Goal: Check status: Check status

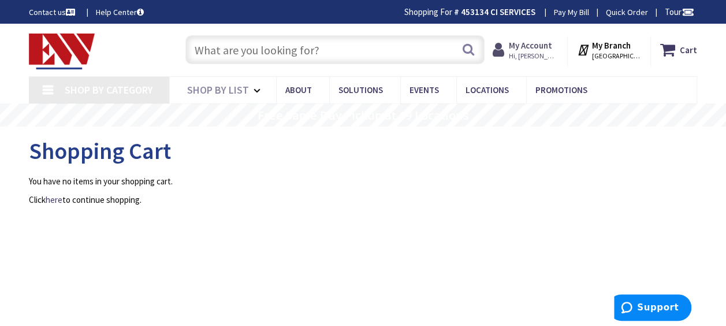
click at [544, 48] on strong "My Account" at bounding box center [530, 45] width 43 height 11
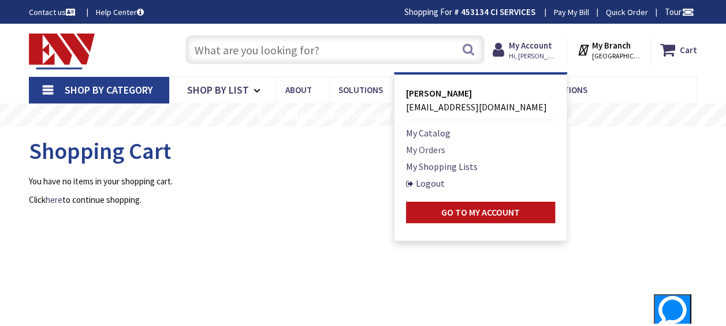
click at [441, 146] on link "My Orders" at bounding box center [425, 150] width 39 height 14
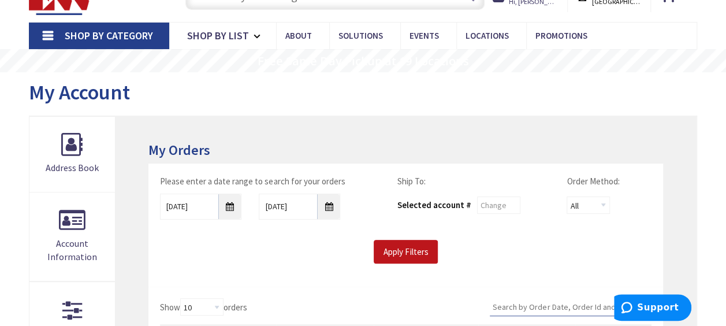
scroll to position [173, 0]
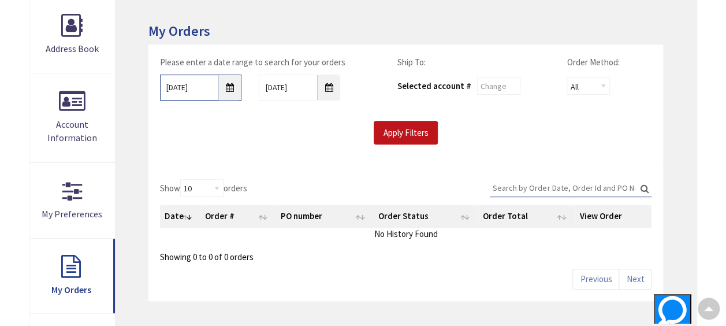
click at [230, 88] on input "[DATE]" at bounding box center [200, 87] width 81 height 26
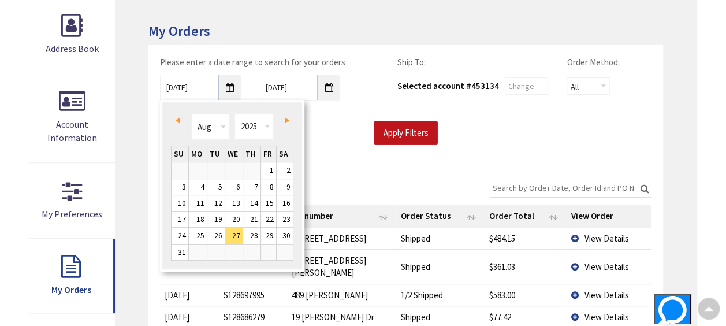
click at [179, 118] on span "Prev" at bounding box center [178, 120] width 5 height 6
type input "[DATE]"
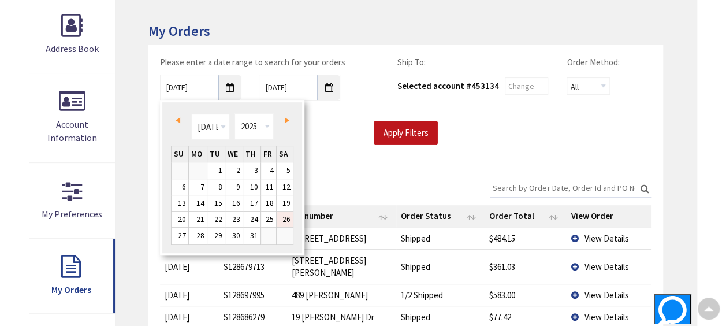
click at [286, 217] on link "26" at bounding box center [285, 219] width 16 height 16
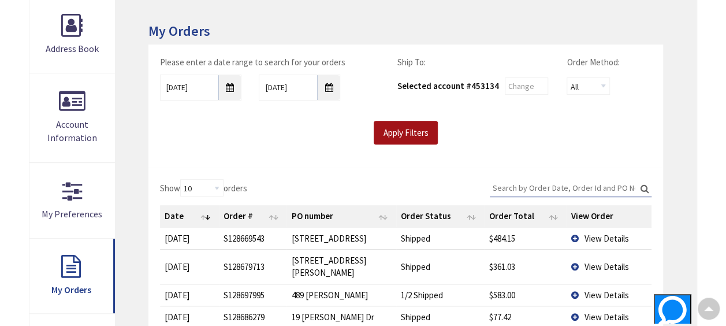
click at [406, 130] on input "Apply Filters" at bounding box center [406, 133] width 64 height 24
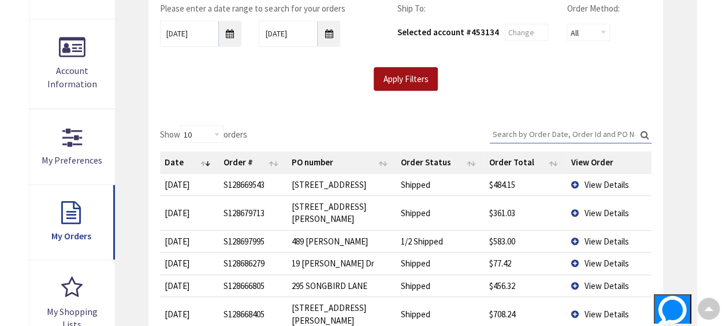
scroll to position [462, 0]
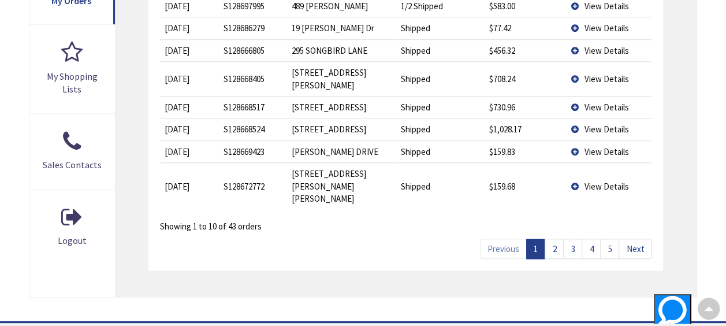
click at [553, 238] on link "2" at bounding box center [553, 248] width 19 height 20
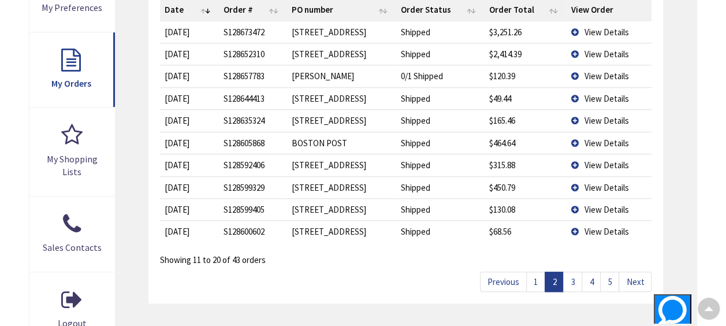
scroll to position [404, 0]
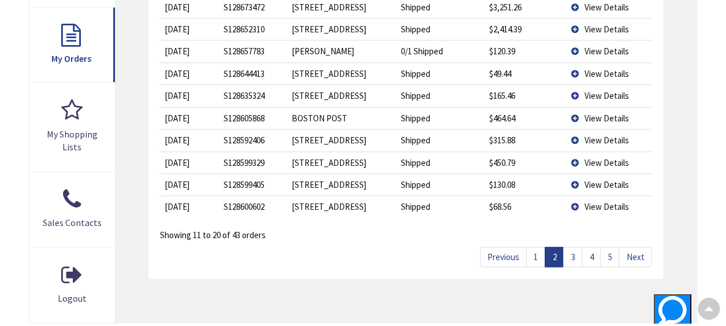
click at [574, 251] on link "3" at bounding box center [572, 257] width 19 height 20
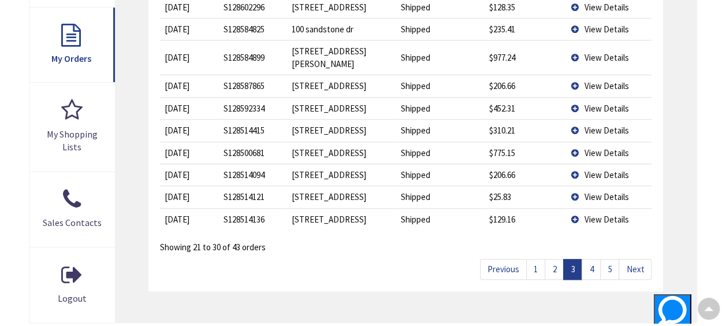
click at [594, 259] on link "4" at bounding box center [590, 269] width 19 height 20
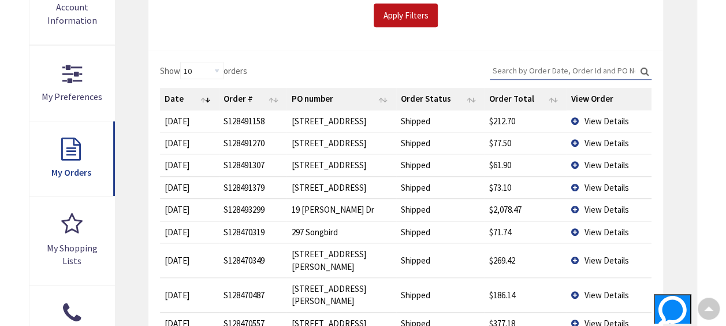
scroll to position [346, 0]
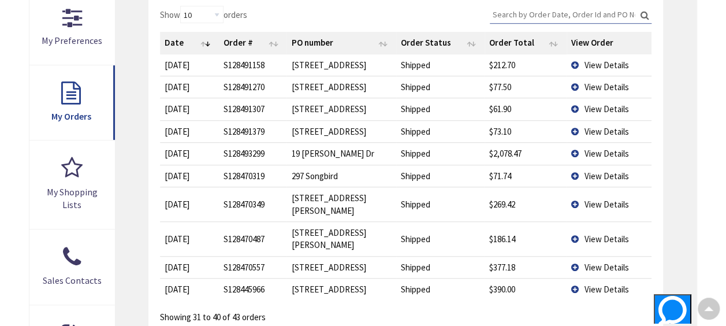
click at [573, 162] on td "View Details" at bounding box center [608, 153] width 85 height 22
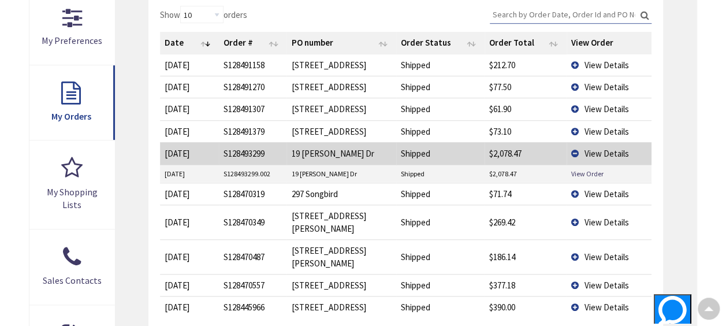
click at [573, 65] on td "View Details" at bounding box center [608, 64] width 85 height 21
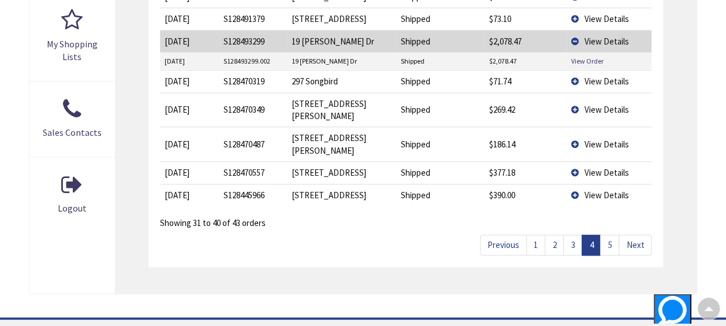
scroll to position [520, 0]
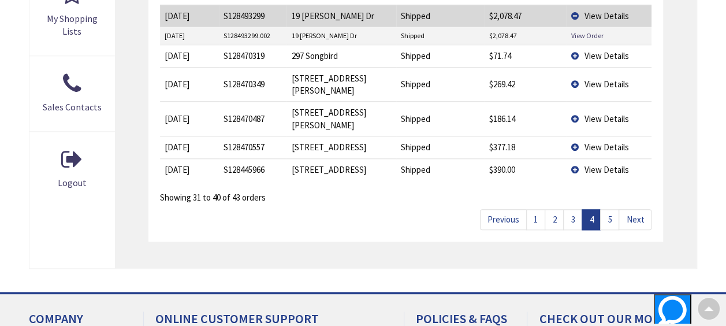
click at [576, 209] on link "3" at bounding box center [572, 219] width 19 height 20
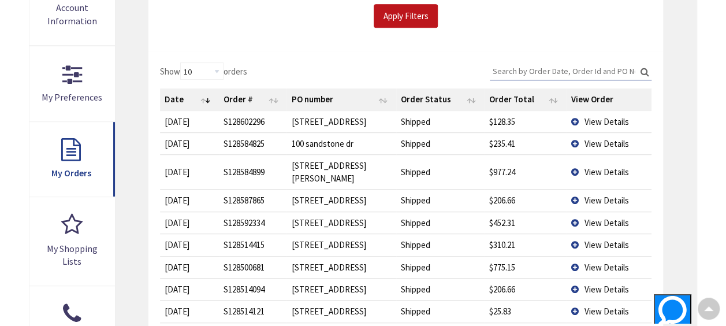
scroll to position [289, 0]
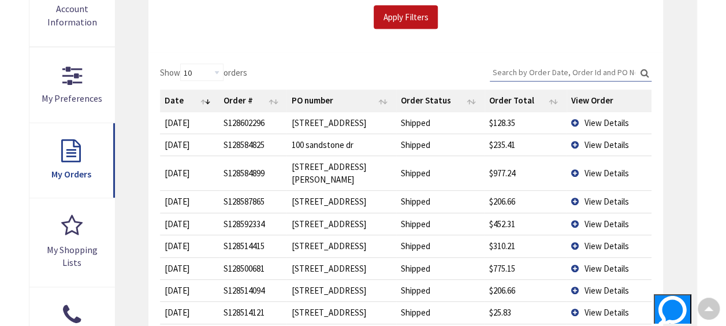
click at [576, 163] on td "View Details" at bounding box center [608, 172] width 85 height 35
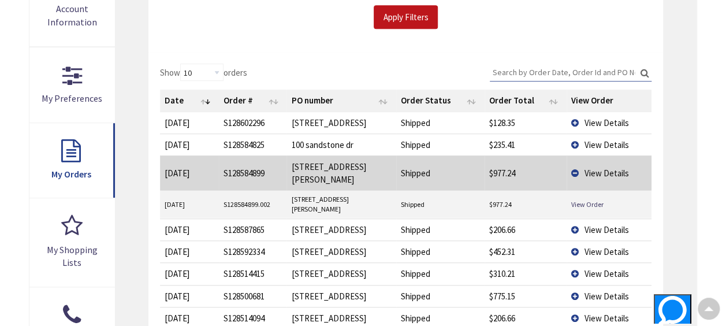
click at [575, 140] on td "View Details" at bounding box center [608, 144] width 85 height 22
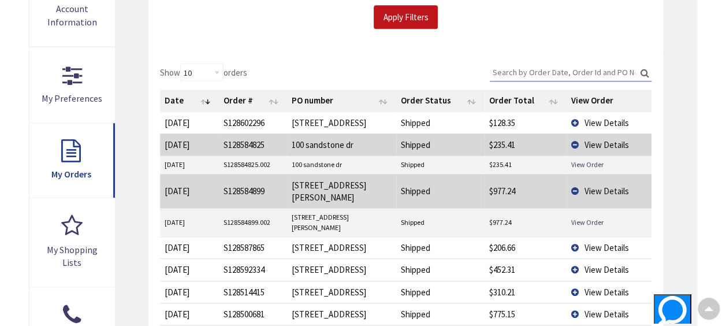
click at [573, 118] on td "View Details" at bounding box center [608, 122] width 85 height 21
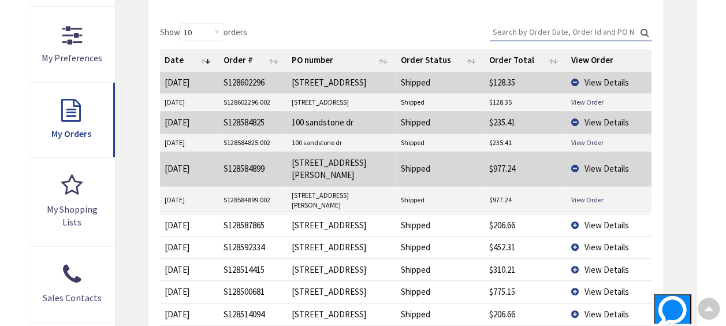
scroll to position [346, 0]
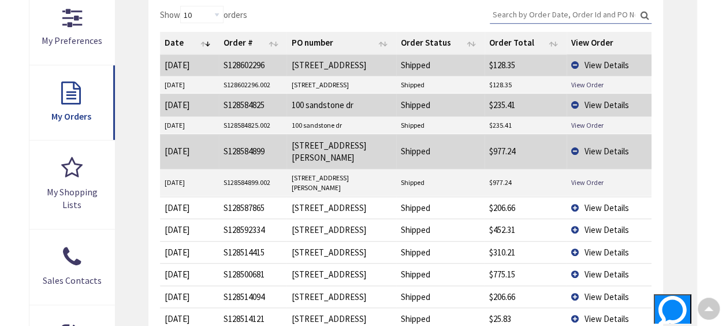
click at [576, 196] on td "View Details" at bounding box center [608, 207] width 85 height 22
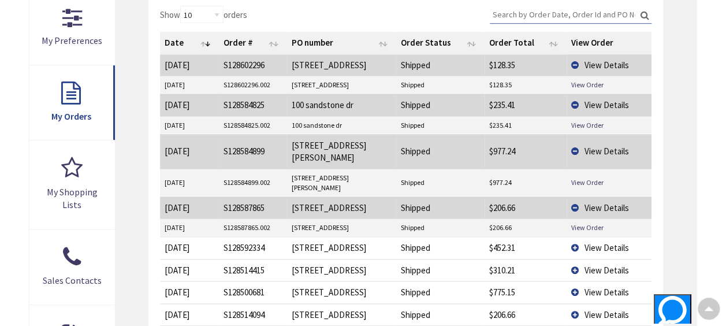
click at [574, 236] on td "View Details" at bounding box center [608, 247] width 85 height 22
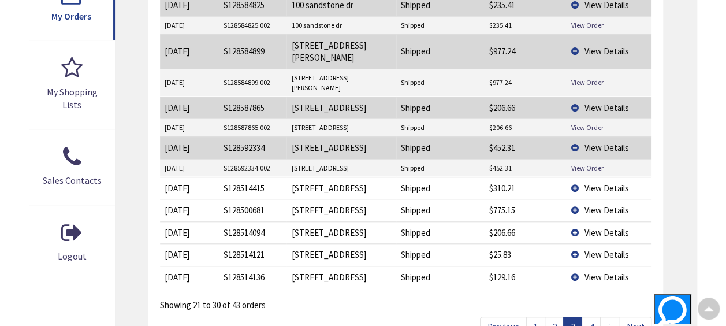
scroll to position [462, 0]
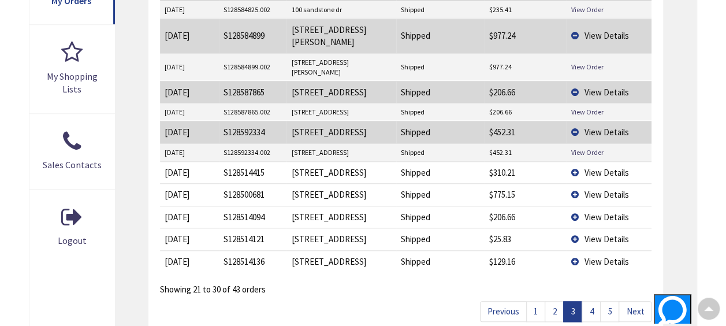
click at [573, 161] on td "View Details" at bounding box center [608, 172] width 85 height 22
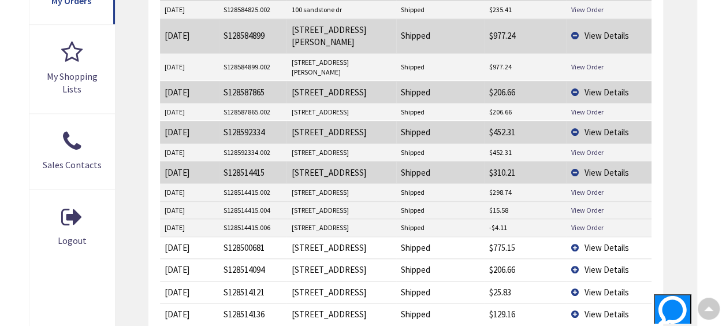
click at [573, 236] on td "View Details" at bounding box center [608, 247] width 85 height 22
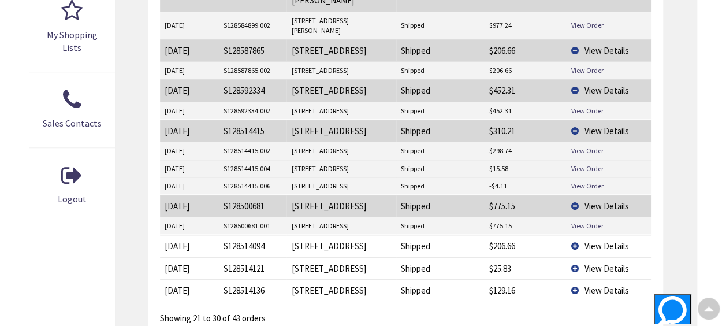
scroll to position [520, 0]
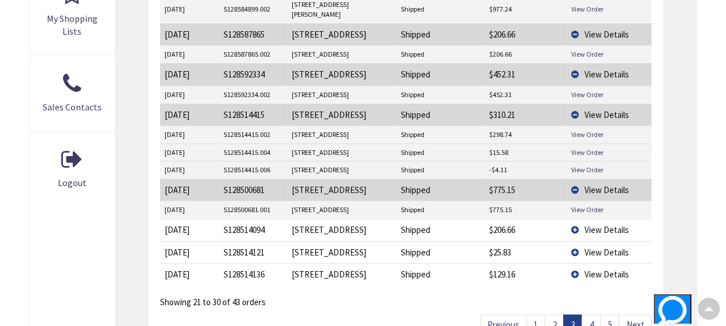
click at [576, 218] on td "View Details" at bounding box center [608, 229] width 85 height 22
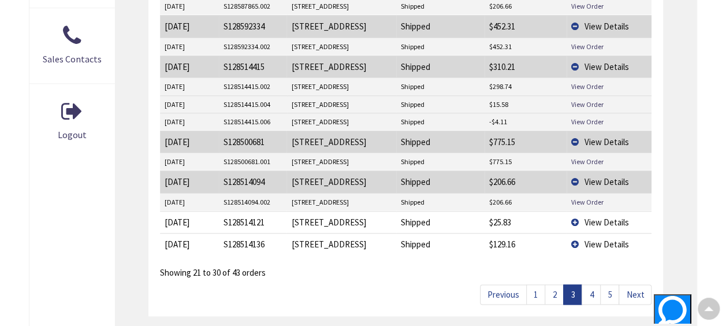
scroll to position [635, 0]
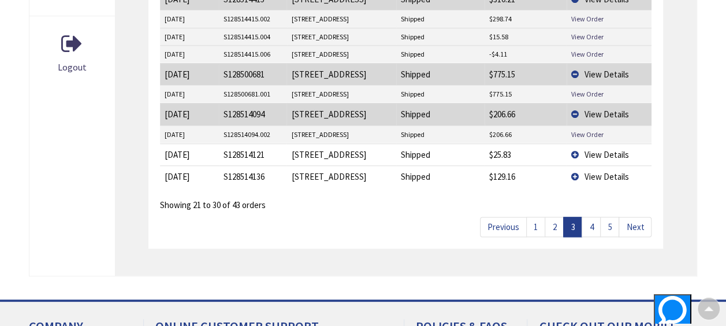
click at [575, 165] on td "View Details" at bounding box center [608, 176] width 85 height 22
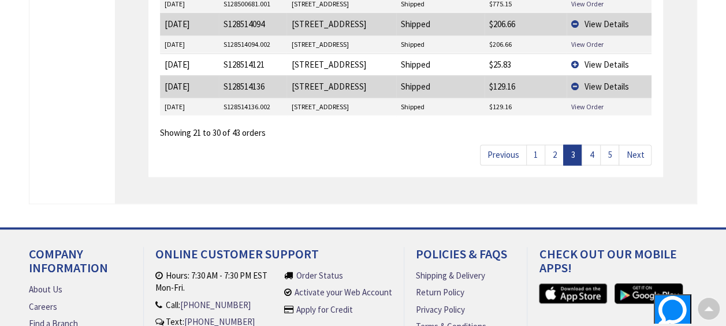
scroll to position [751, 0]
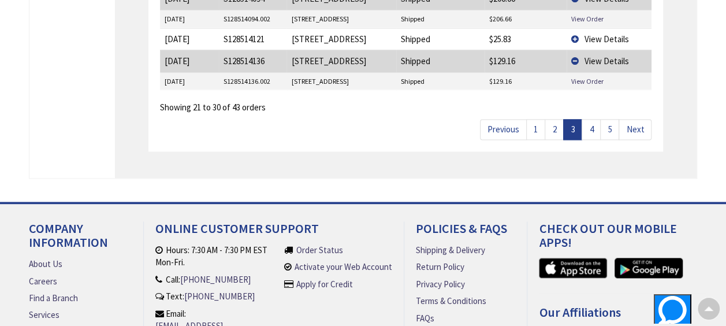
click at [591, 119] on link "4" at bounding box center [590, 129] width 19 height 20
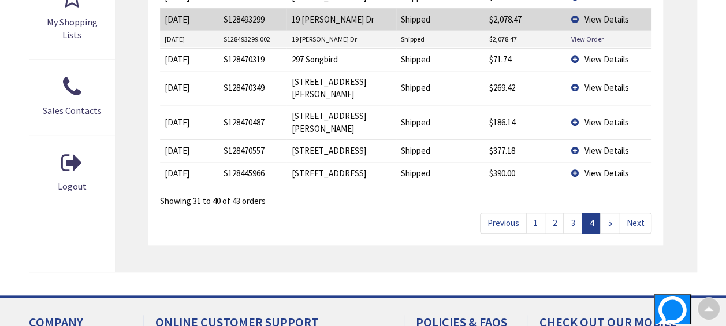
scroll to position [464, 0]
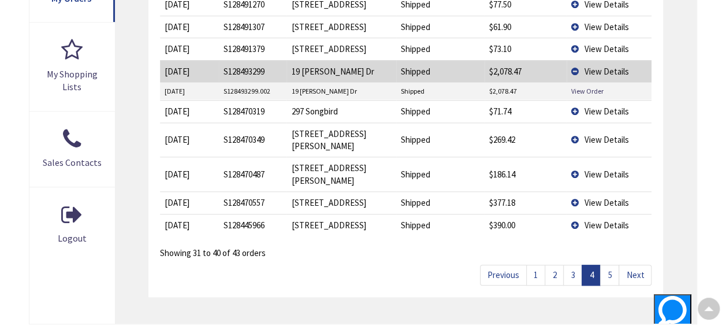
click at [611, 264] on link "5" at bounding box center [609, 274] width 19 height 20
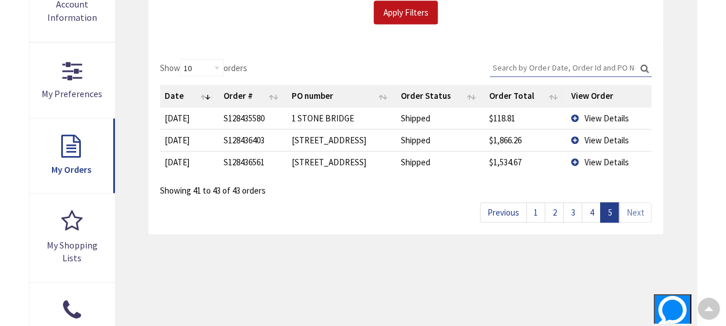
scroll to position [291, 0]
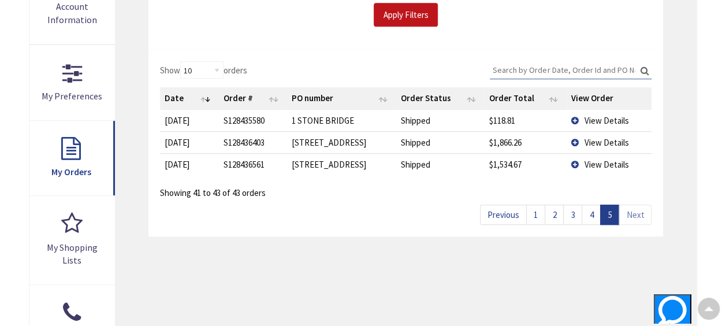
click at [594, 211] on link "4" at bounding box center [590, 214] width 19 height 20
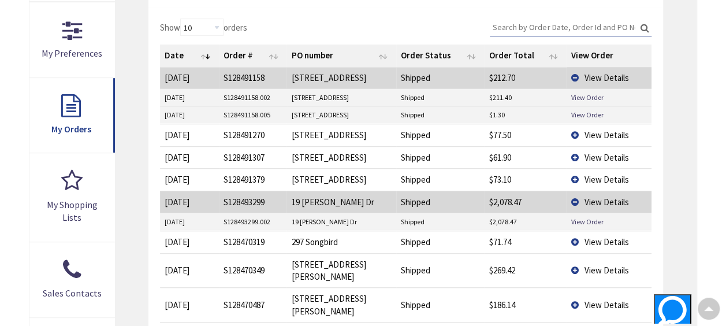
scroll to position [404, 0]
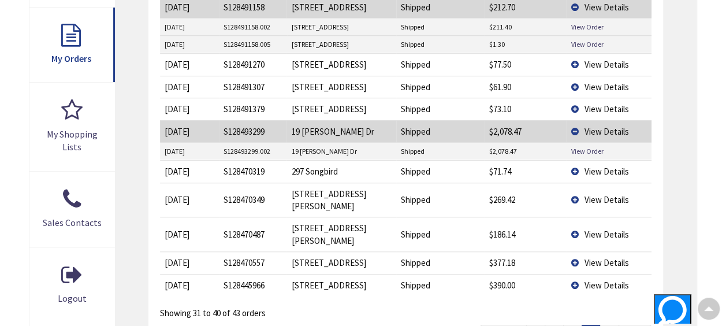
click at [349, 182] on td "297 Songbird" at bounding box center [340, 171] width 109 height 22
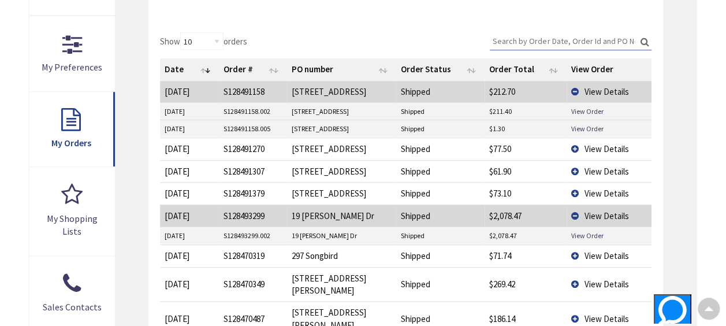
scroll to position [346, 0]
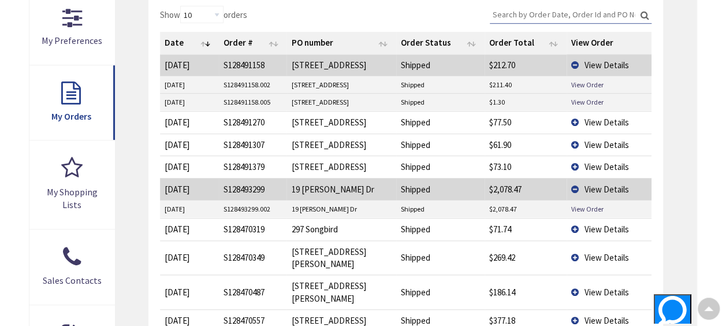
click at [487, 285] on td "$186.14" at bounding box center [525, 291] width 82 height 35
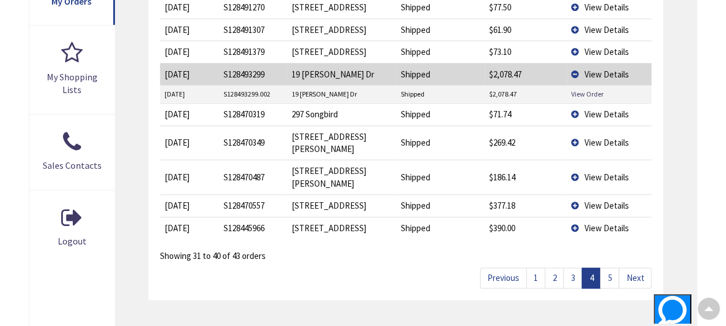
scroll to position [462, 0]
click at [342, 40] on td "[STREET_ADDRESS]" at bounding box center [340, 29] width 109 height 22
click at [345, 40] on td "[STREET_ADDRESS]" at bounding box center [340, 29] width 109 height 22
click at [368, 36] on td "[STREET_ADDRESS]" at bounding box center [340, 29] width 109 height 22
click at [273, 34] on td "S128491307" at bounding box center [253, 29] width 68 height 22
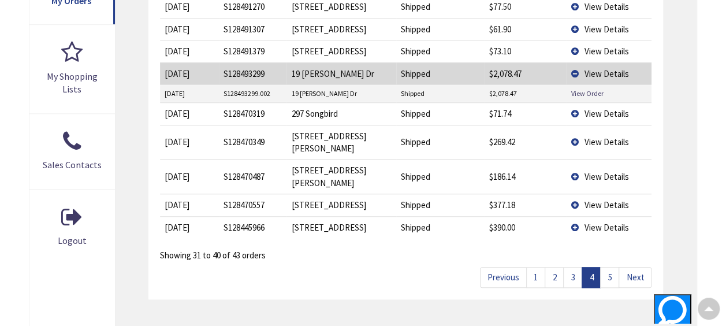
click at [273, 39] on td "S128491307" at bounding box center [253, 29] width 68 height 22
click at [304, 122] on td "297 Songbird" at bounding box center [340, 113] width 109 height 22
click at [307, 40] on td "[STREET_ADDRESS]" at bounding box center [340, 29] width 109 height 22
click at [323, 124] on td "297 Songbird" at bounding box center [340, 113] width 109 height 22
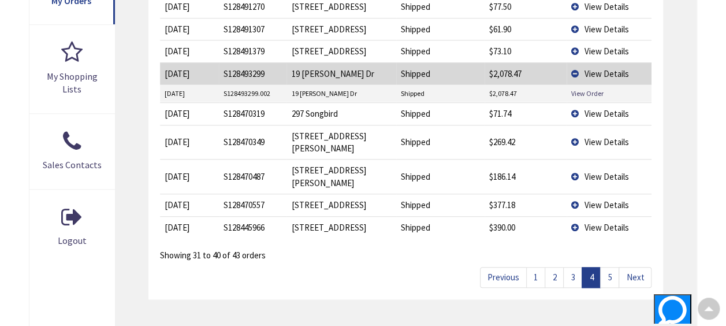
click at [330, 139] on td "[STREET_ADDRESS][PERSON_NAME]" at bounding box center [340, 142] width 109 height 35
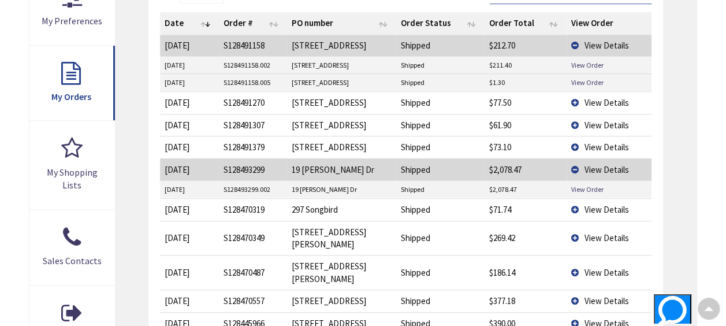
scroll to position [346, 0]
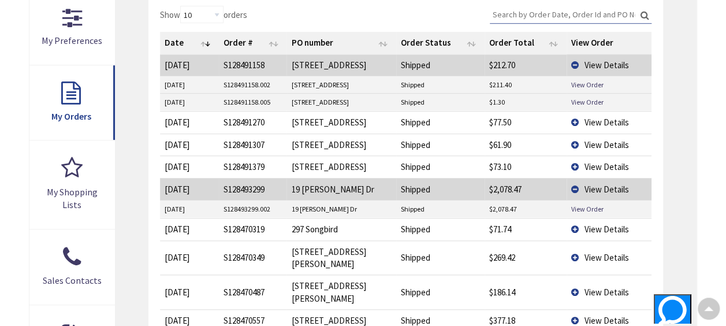
click at [501, 147] on td "$61.90" at bounding box center [525, 144] width 82 height 22
click at [473, 152] on td "Shipped" at bounding box center [440, 144] width 88 height 22
click at [459, 155] on td "Shipped" at bounding box center [440, 144] width 88 height 22
click at [490, 155] on td "$61.90" at bounding box center [525, 144] width 82 height 22
click at [462, 240] on td "Shipped" at bounding box center [440, 229] width 88 height 22
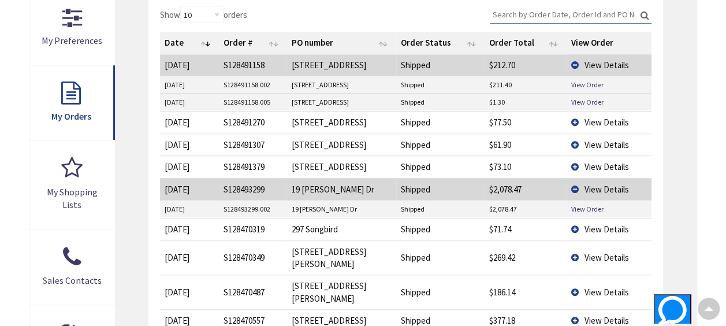
click at [226, 240] on td "S128470319" at bounding box center [253, 229] width 68 height 22
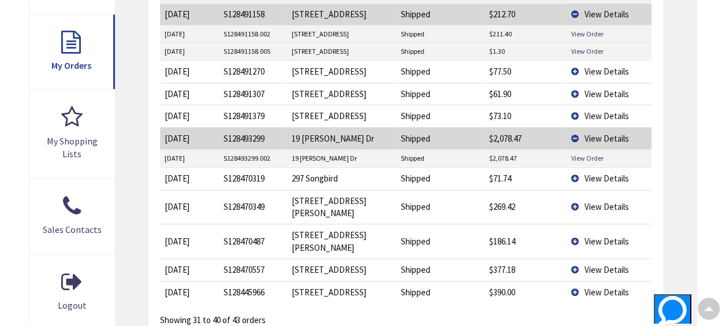
scroll to position [404, 0]
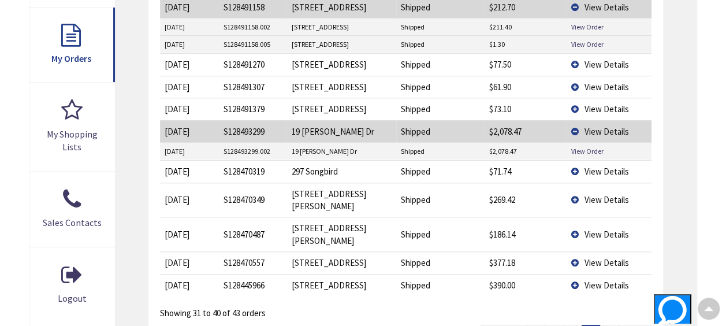
click at [481, 182] on td "Shipped" at bounding box center [440, 171] width 88 height 22
click at [183, 226] on td "[DATE]" at bounding box center [189, 234] width 58 height 35
click at [325, 224] on td "[STREET_ADDRESS][PERSON_NAME]" at bounding box center [340, 234] width 109 height 35
click at [432, 230] on td "Shipped" at bounding box center [440, 234] width 88 height 35
click at [509, 222] on td "$186.14" at bounding box center [525, 234] width 82 height 35
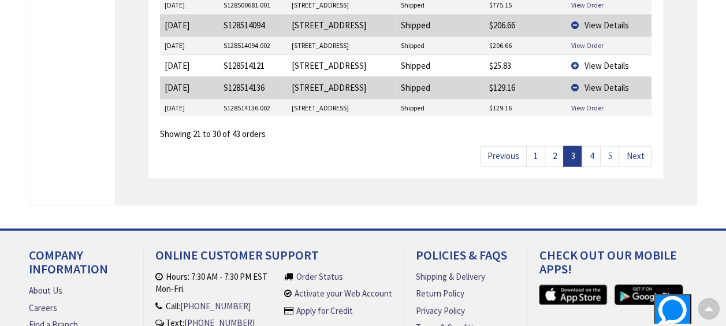
scroll to position [708, 0]
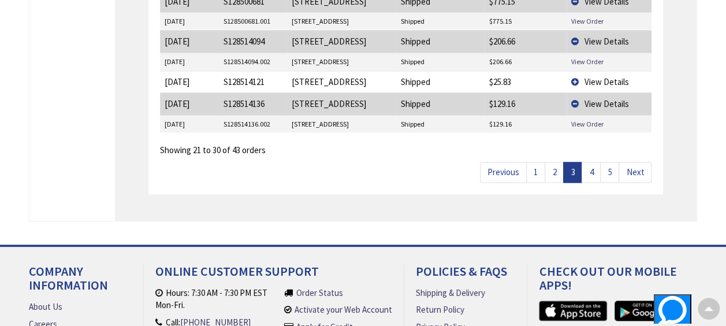
click at [591, 162] on link "4" at bounding box center [590, 172] width 19 height 20
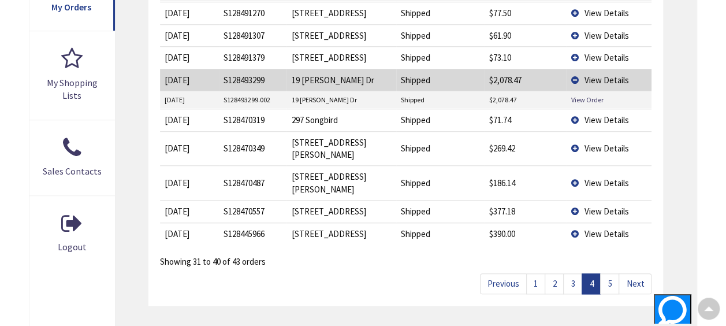
scroll to position [580, 0]
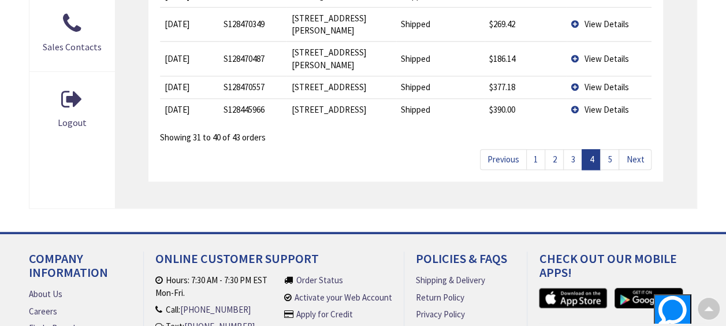
click at [572, 149] on link "3" at bounding box center [572, 159] width 19 height 20
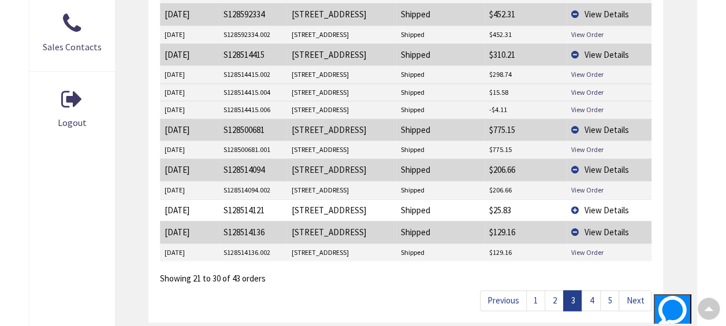
click at [598, 290] on link "4" at bounding box center [590, 300] width 19 height 20
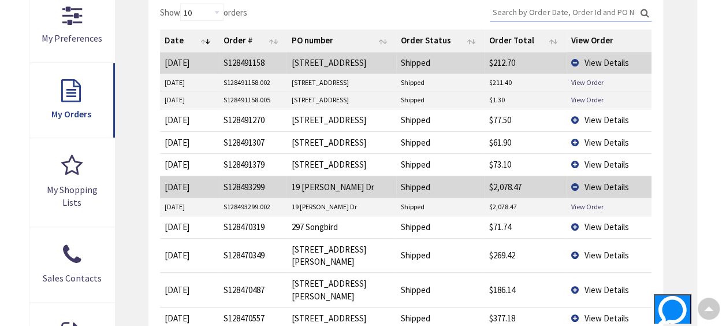
scroll to position [464, 0]
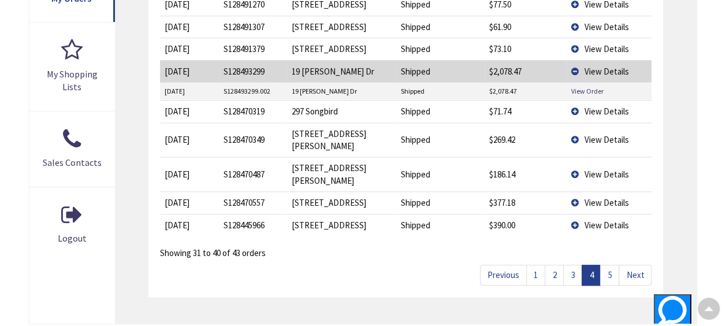
click at [574, 214] on td "View Details" at bounding box center [608, 225] width 85 height 22
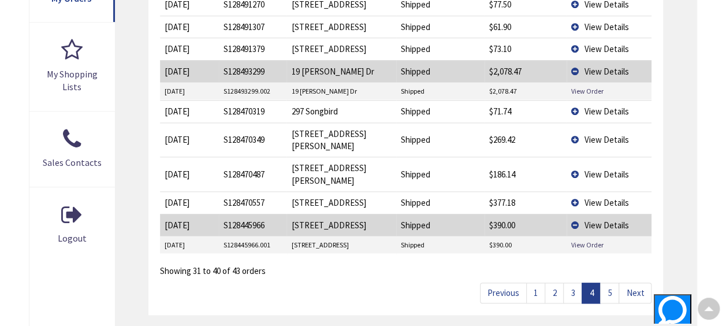
click at [574, 191] on td "View Details" at bounding box center [608, 202] width 85 height 22
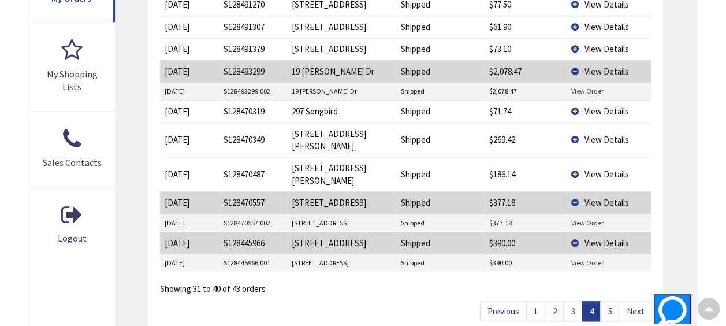
click at [575, 165] on td "View Details" at bounding box center [608, 173] width 85 height 35
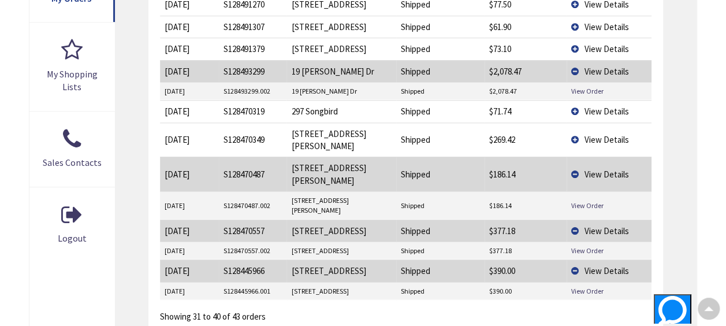
click at [573, 140] on td "View Details" at bounding box center [608, 139] width 85 height 35
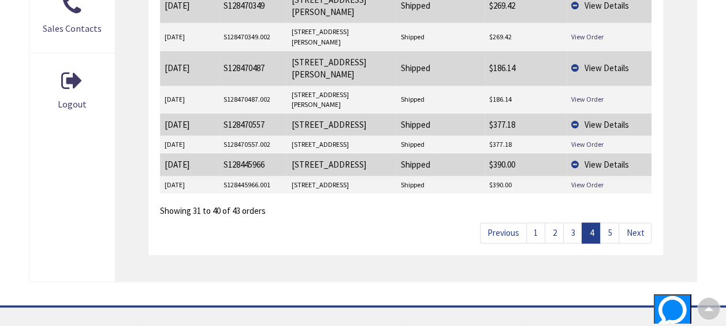
scroll to position [580, 0]
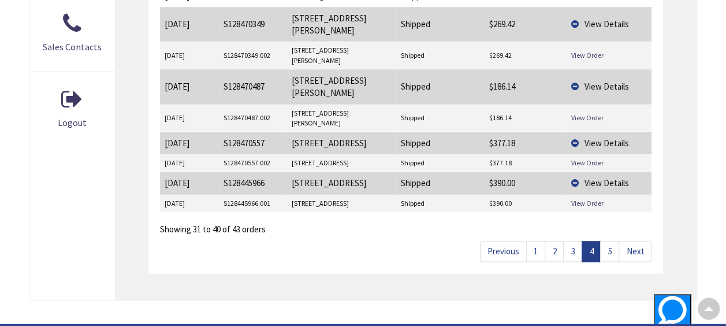
click at [606, 241] on link "5" at bounding box center [609, 251] width 19 height 20
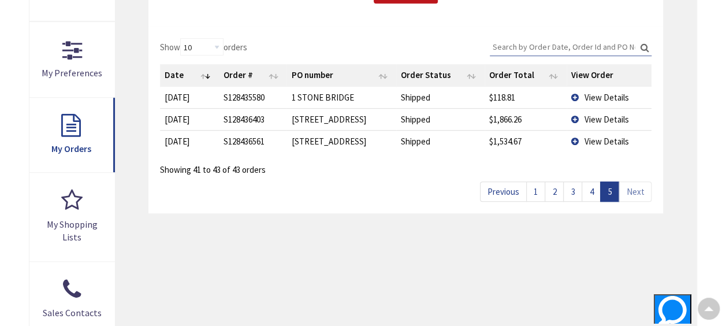
scroll to position [291, 0]
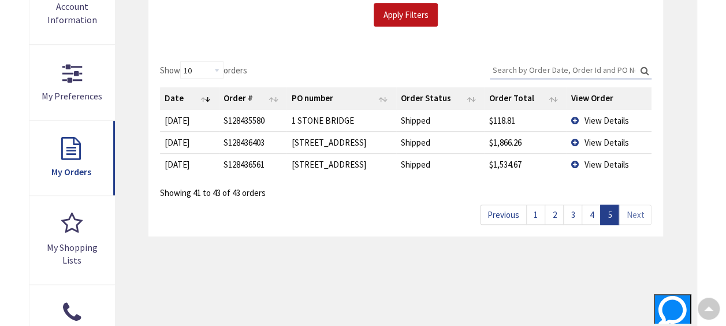
click at [575, 117] on td "View Details" at bounding box center [608, 120] width 85 height 21
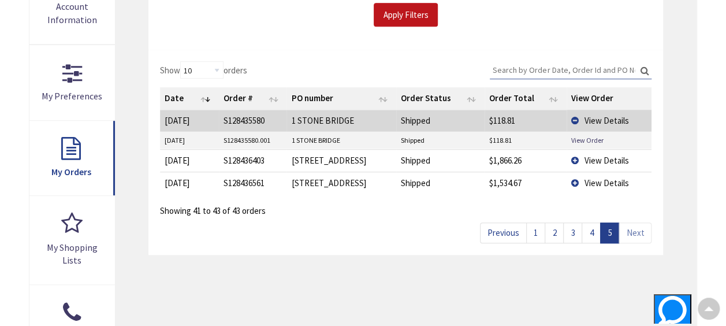
click at [574, 156] on td "View Details" at bounding box center [608, 160] width 85 height 22
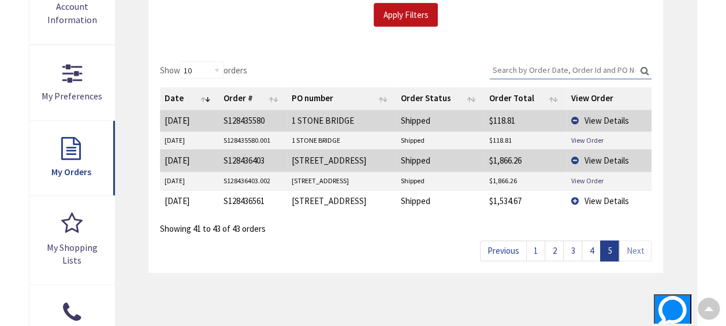
click at [576, 194] on td "View Details" at bounding box center [608, 200] width 85 height 22
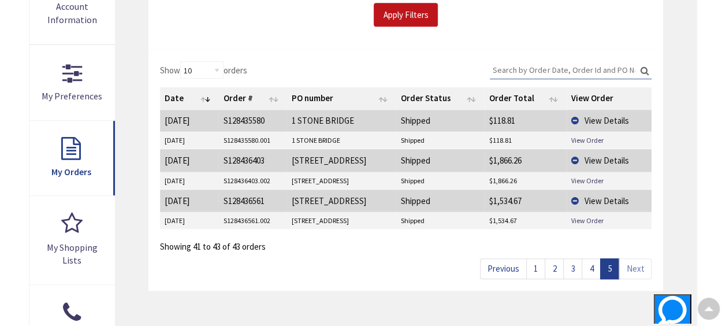
click at [591, 267] on link "4" at bounding box center [590, 268] width 19 height 20
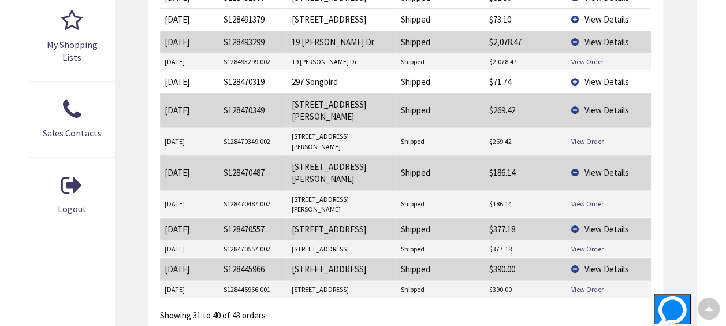
scroll to position [522, 0]
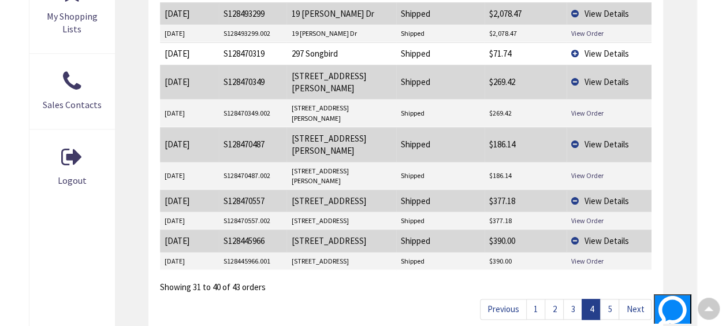
click at [570, 298] on link "3" at bounding box center [572, 308] width 19 height 20
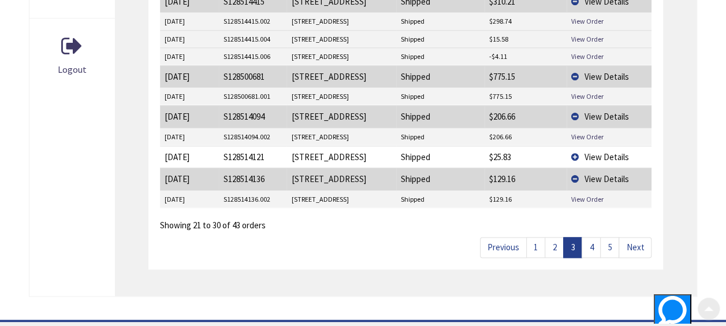
scroll to position [635, 0]
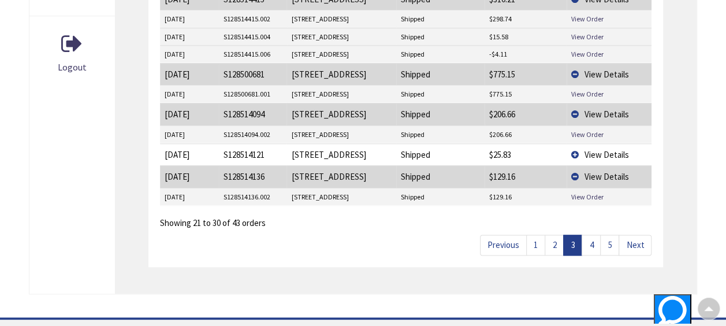
click at [592, 234] on link "4" at bounding box center [590, 244] width 19 height 20
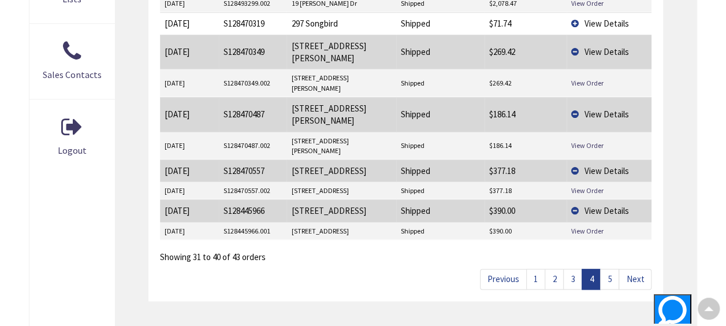
scroll to position [520, 0]
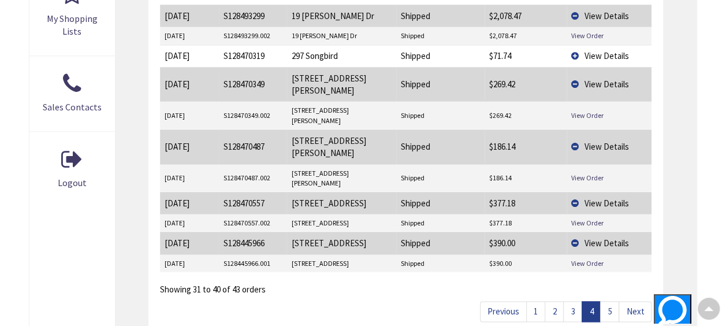
click at [573, 301] on link "3" at bounding box center [572, 311] width 19 height 20
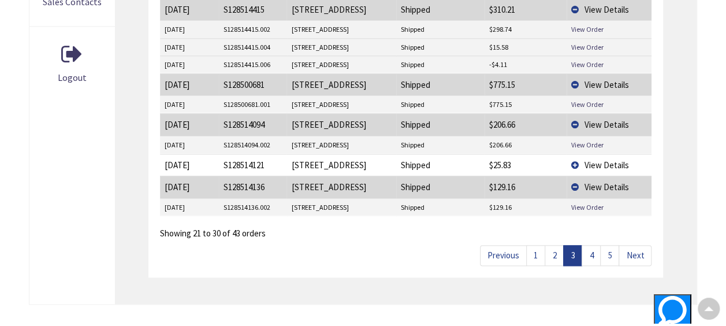
scroll to position [635, 0]
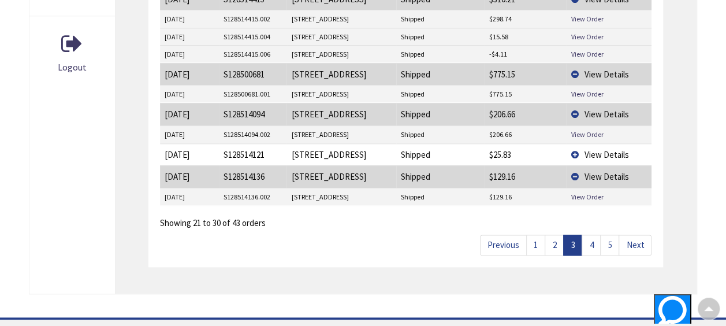
click at [594, 234] on link "4" at bounding box center [590, 244] width 19 height 20
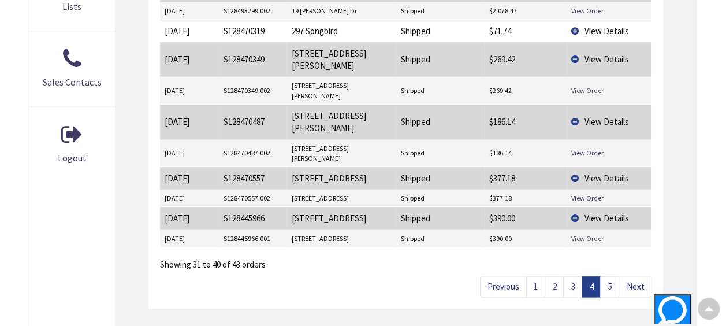
scroll to position [577, 0]
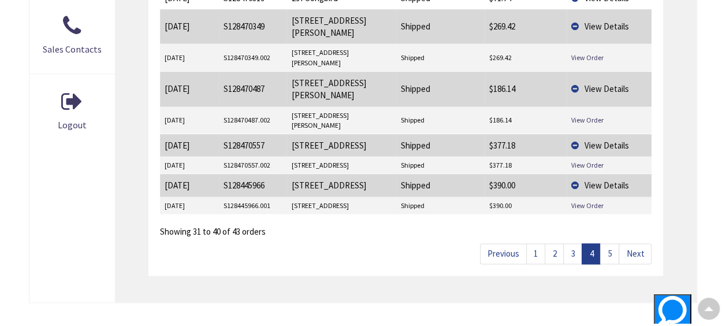
click at [613, 243] on link "5" at bounding box center [609, 253] width 19 height 20
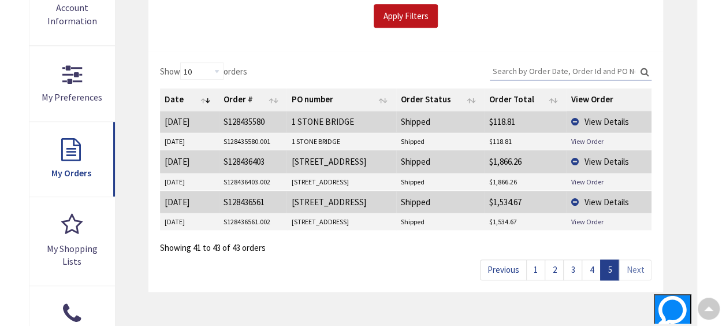
scroll to position [289, 0]
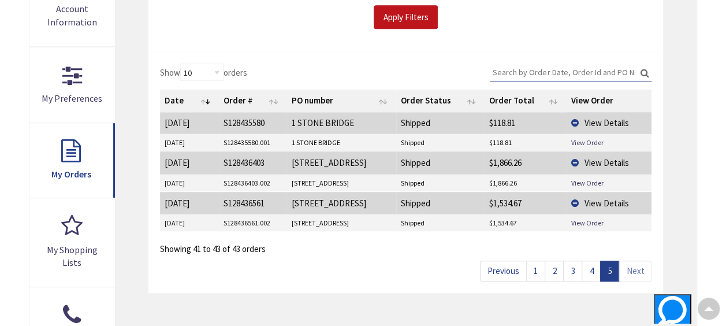
click at [574, 264] on link "3" at bounding box center [572, 270] width 19 height 20
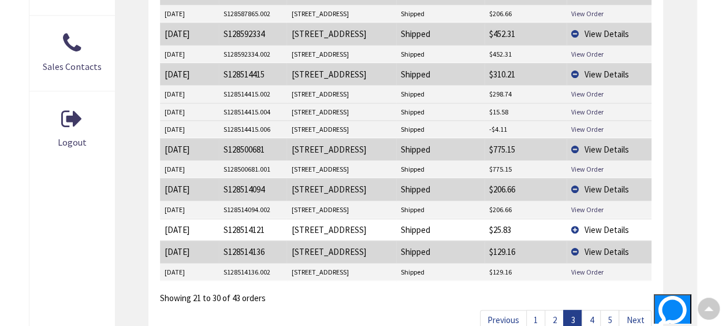
scroll to position [577, 0]
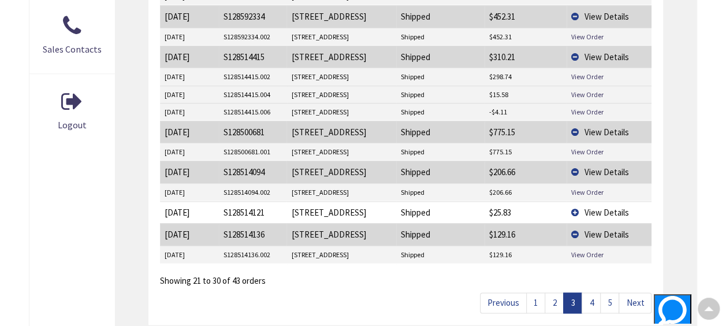
click at [558, 292] on link "2" at bounding box center [553, 302] width 19 height 20
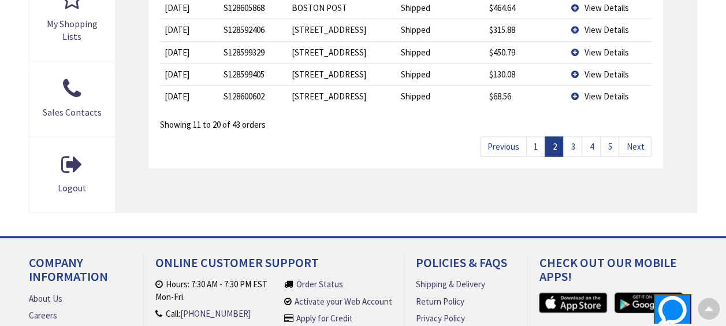
scroll to position [520, 0]
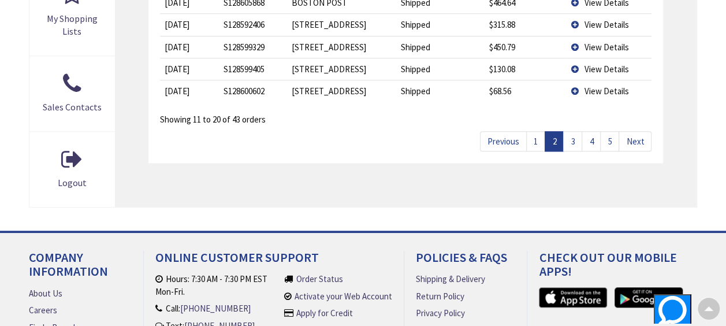
click at [577, 138] on link "3" at bounding box center [572, 141] width 19 height 20
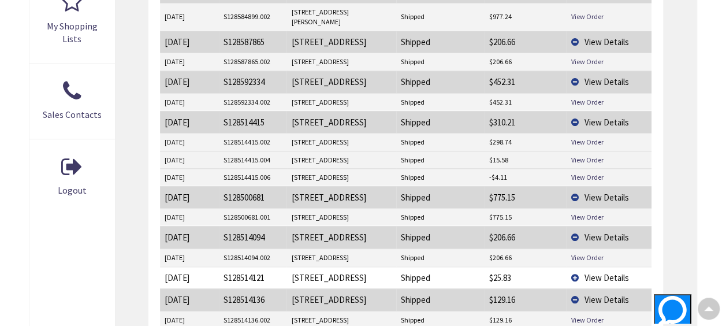
scroll to position [577, 0]
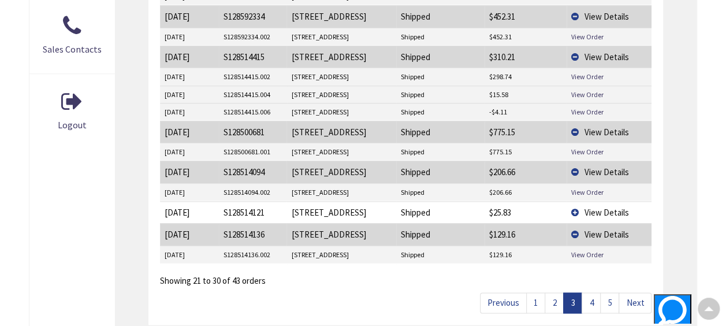
click at [588, 292] on link "4" at bounding box center [590, 302] width 19 height 20
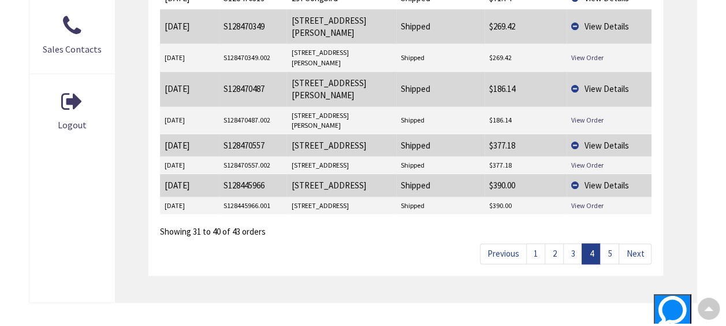
click at [612, 243] on link "5" at bounding box center [609, 253] width 19 height 20
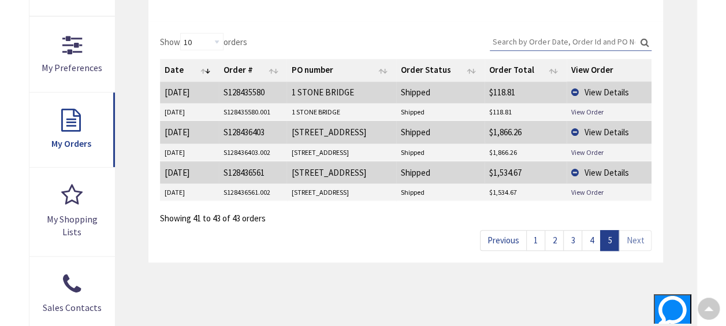
scroll to position [289, 0]
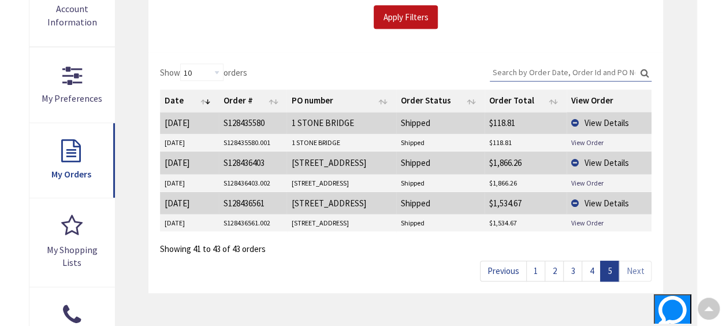
click at [589, 268] on link "4" at bounding box center [590, 270] width 19 height 20
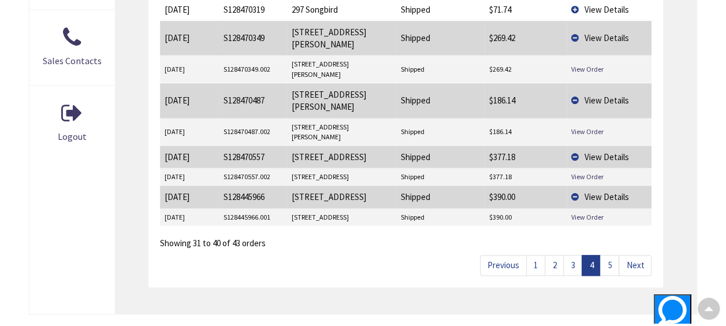
scroll to position [577, 0]
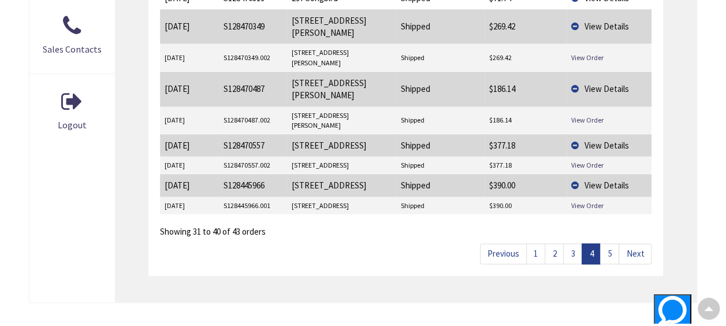
click at [570, 243] on link "3" at bounding box center [572, 253] width 19 height 20
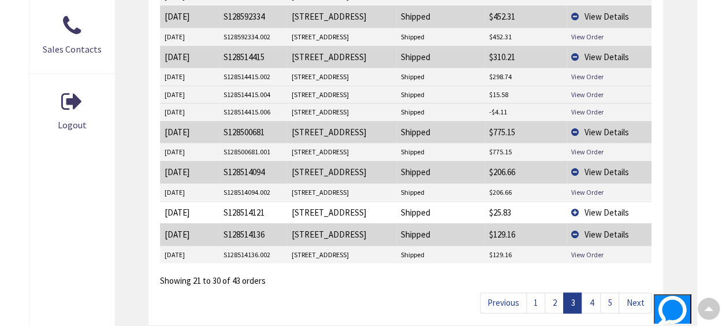
scroll to position [635, 0]
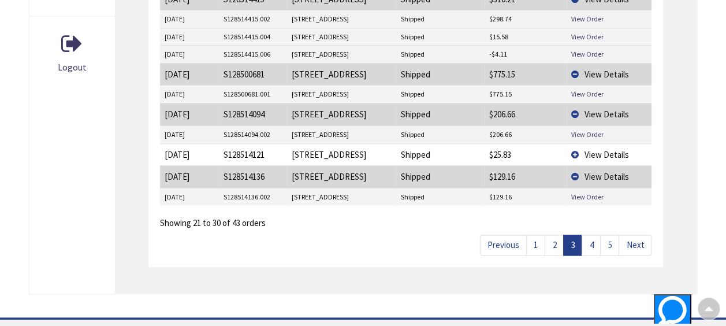
click at [594, 234] on link "4" at bounding box center [590, 244] width 19 height 20
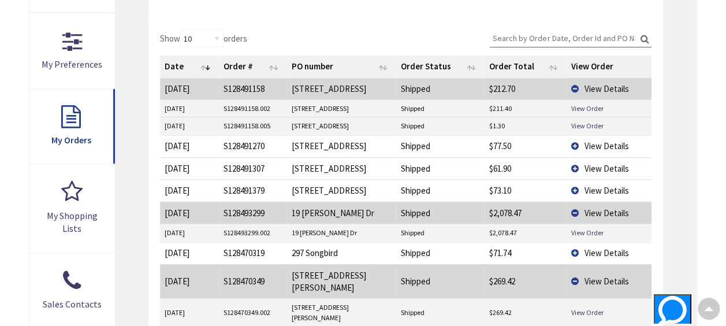
scroll to position [289, 0]
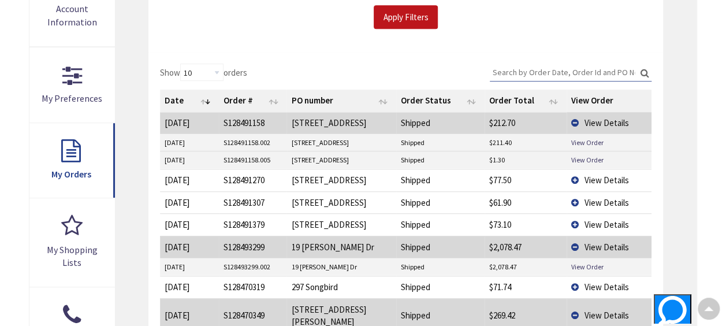
click at [368, 189] on td "[STREET_ADDRESS]" at bounding box center [340, 180] width 109 height 22
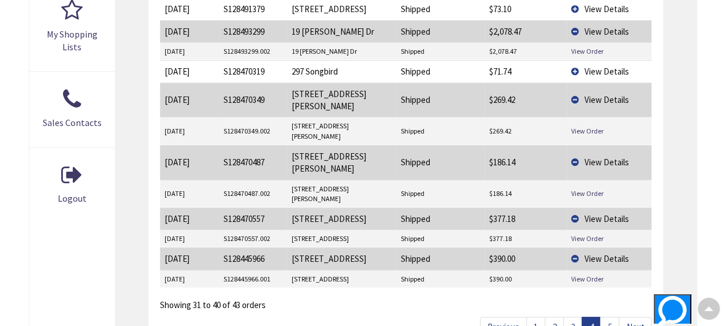
scroll to position [520, 0]
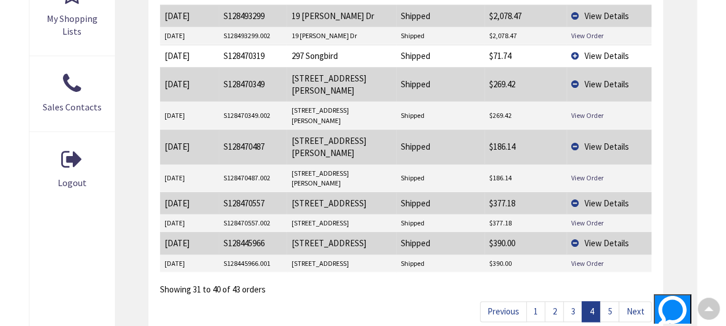
click at [570, 301] on link "3" at bounding box center [572, 311] width 19 height 20
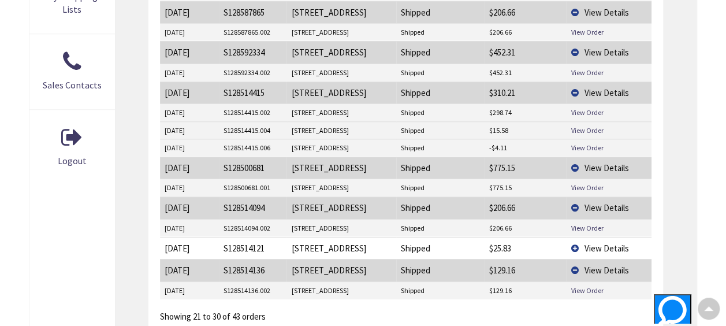
scroll to position [577, 0]
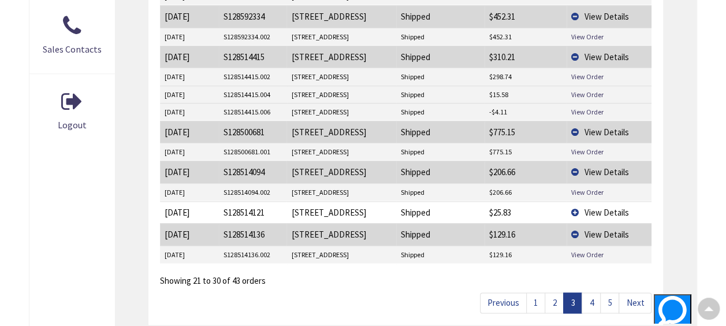
click at [610, 292] on link "5" at bounding box center [609, 302] width 19 height 20
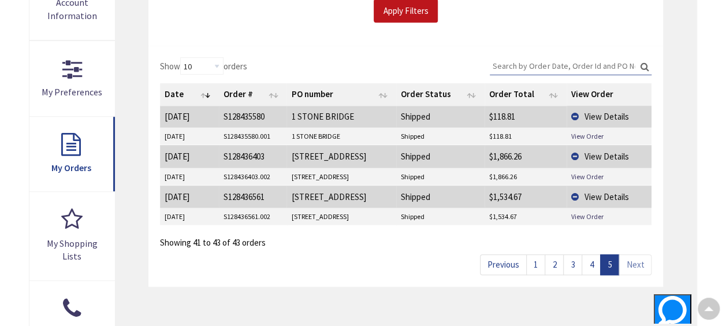
scroll to position [289, 0]
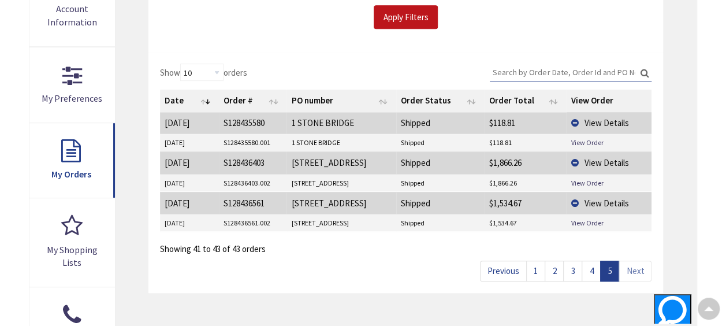
click at [592, 271] on link "4" at bounding box center [590, 270] width 19 height 20
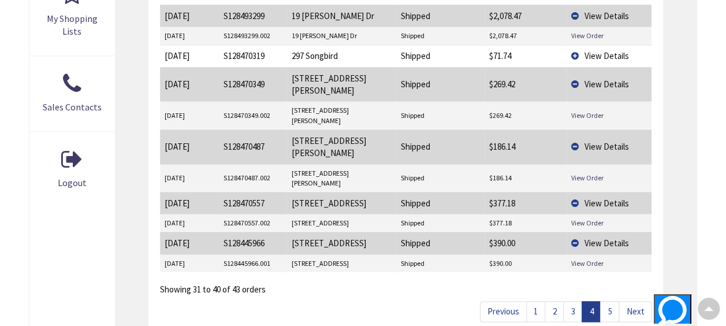
scroll to position [577, 0]
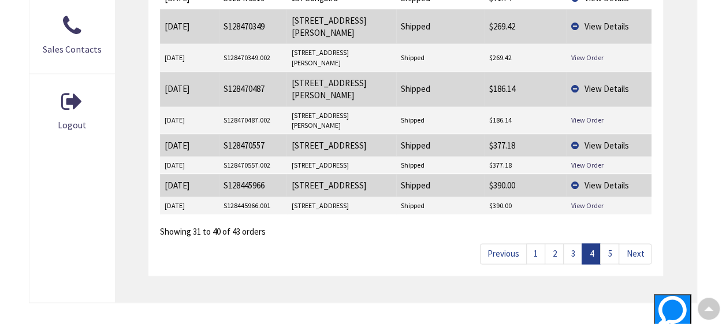
click at [574, 243] on link "3" at bounding box center [572, 253] width 19 height 20
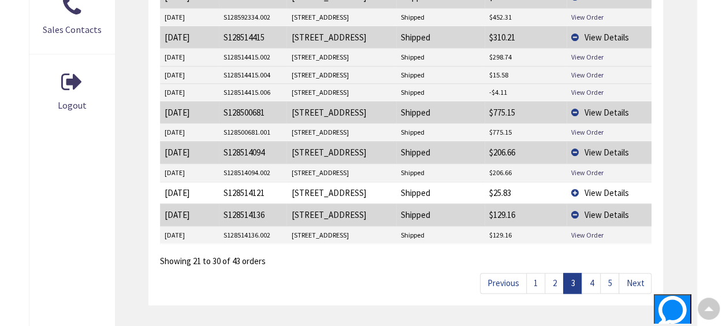
scroll to position [635, 0]
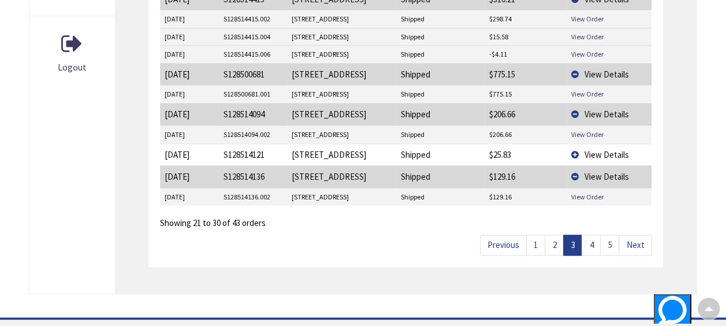
click at [559, 234] on link "2" at bounding box center [553, 244] width 19 height 20
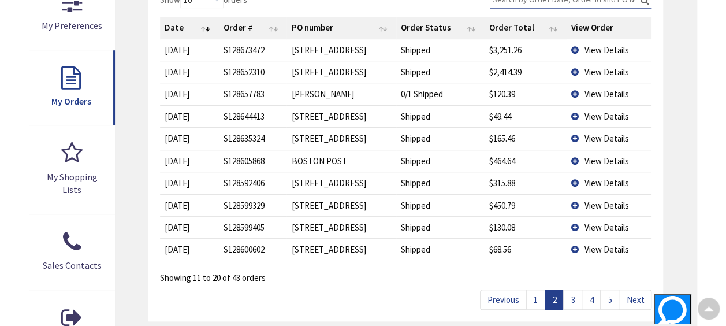
scroll to position [346, 0]
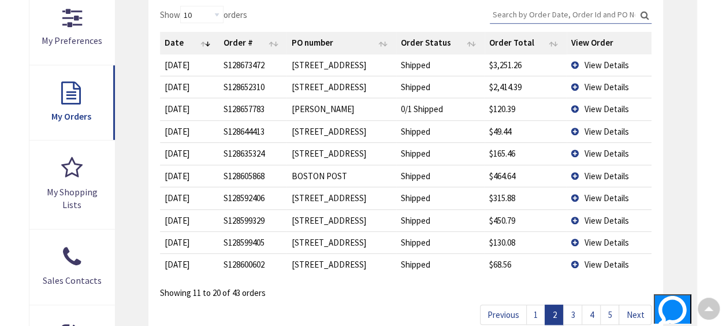
click at [576, 58] on td "View Details" at bounding box center [608, 64] width 85 height 21
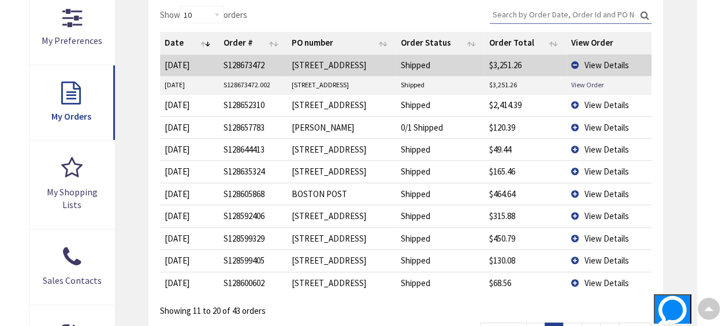
click at [573, 101] on td "View Details" at bounding box center [608, 105] width 85 height 22
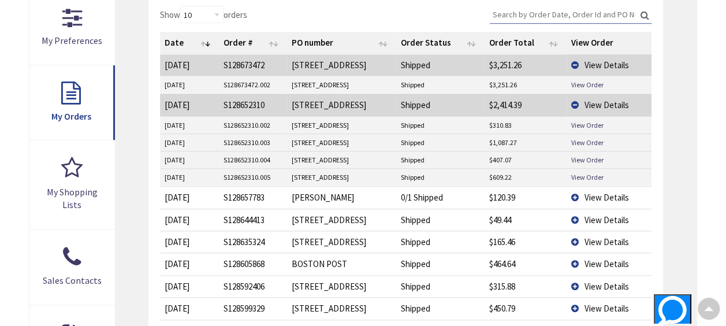
click at [572, 193] on td "View Details" at bounding box center [608, 197] width 85 height 22
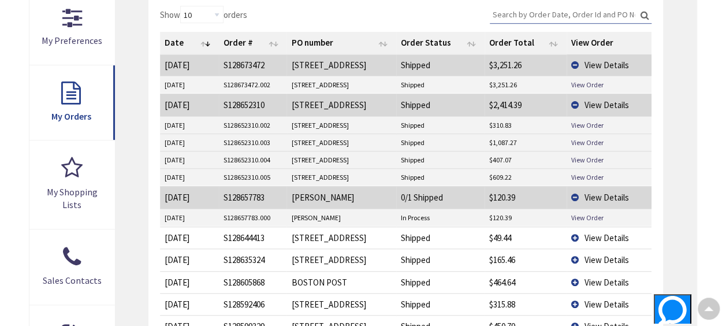
scroll to position [404, 0]
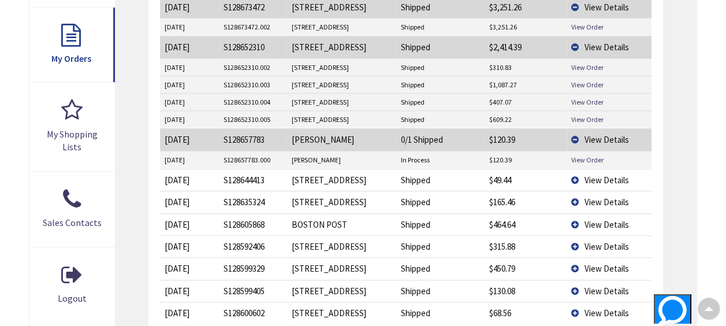
click at [573, 199] on td "View Details" at bounding box center [608, 202] width 85 height 22
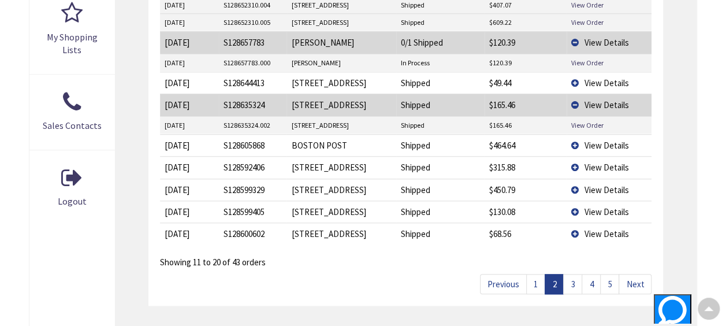
scroll to position [520, 0]
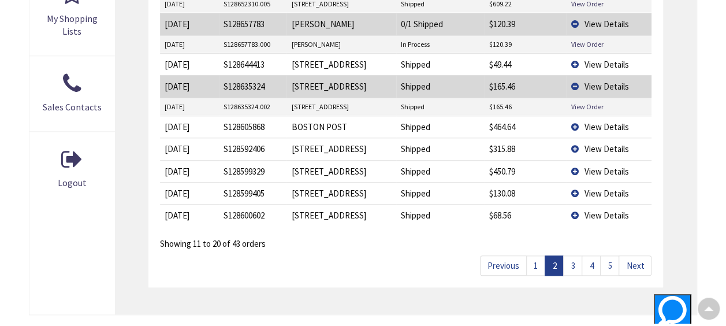
click at [574, 121] on td "View Details" at bounding box center [608, 126] width 85 height 22
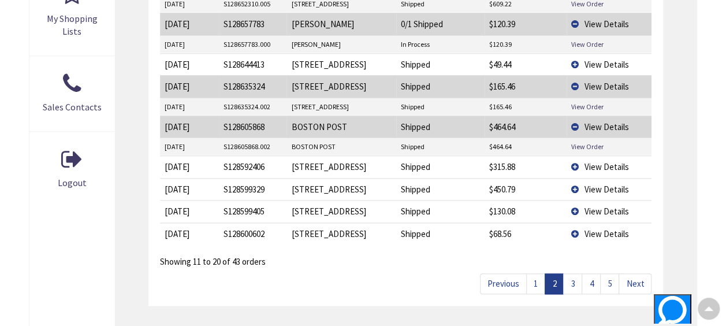
click at [574, 163] on td "View Details" at bounding box center [608, 166] width 85 height 22
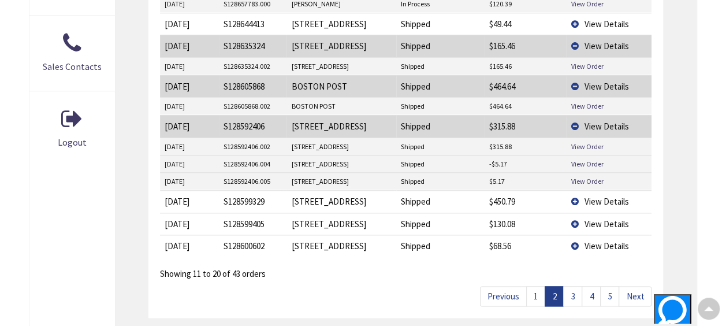
scroll to position [577, 0]
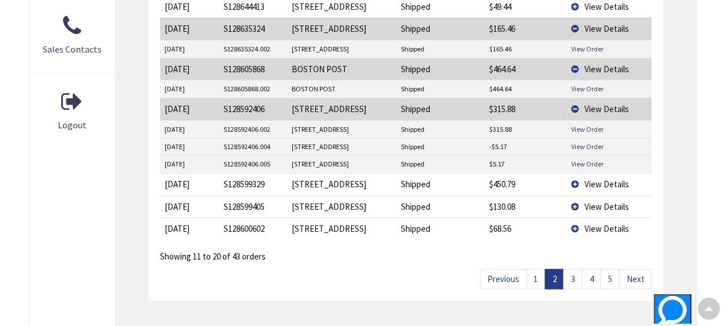
click at [573, 174] on td "View Details" at bounding box center [608, 184] width 85 height 22
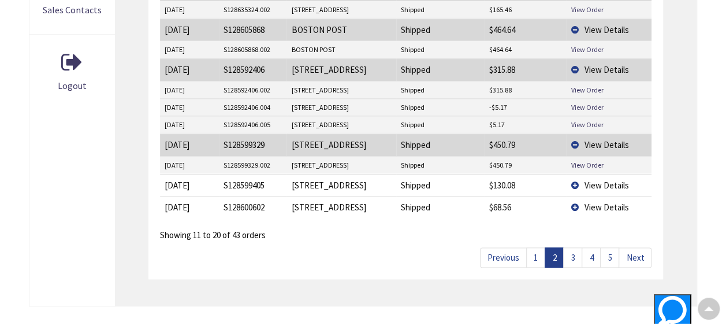
scroll to position [635, 0]
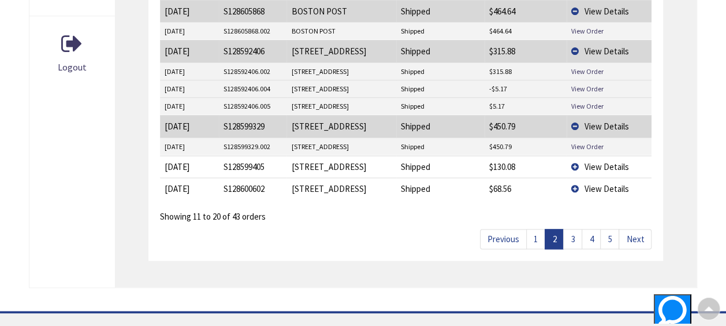
click at [575, 159] on td "View Details" at bounding box center [608, 166] width 85 height 22
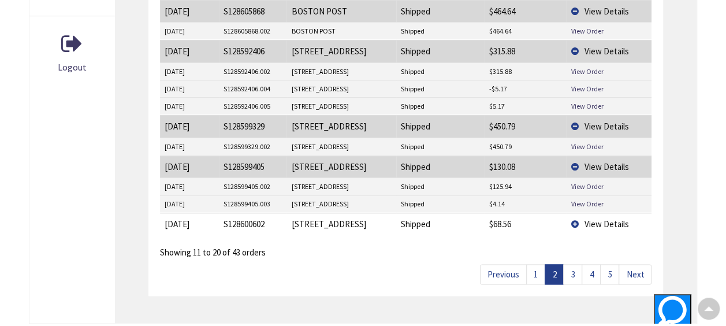
scroll to position [693, 0]
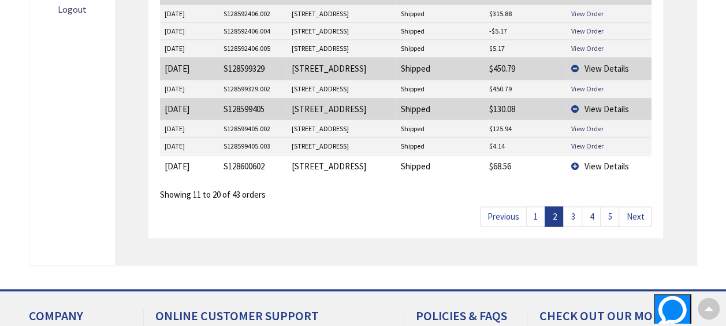
click at [573, 157] on td "View Details" at bounding box center [608, 166] width 85 height 22
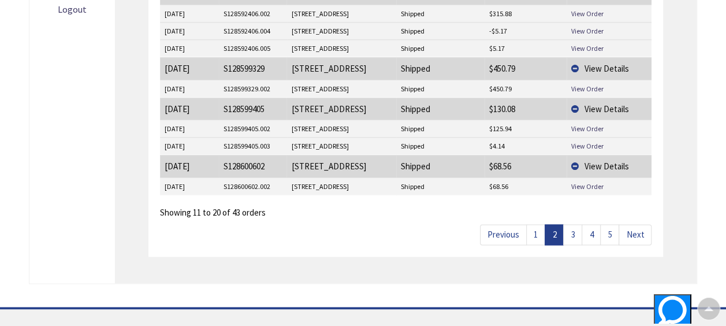
click at [540, 225] on link "1" at bounding box center [535, 234] width 19 height 20
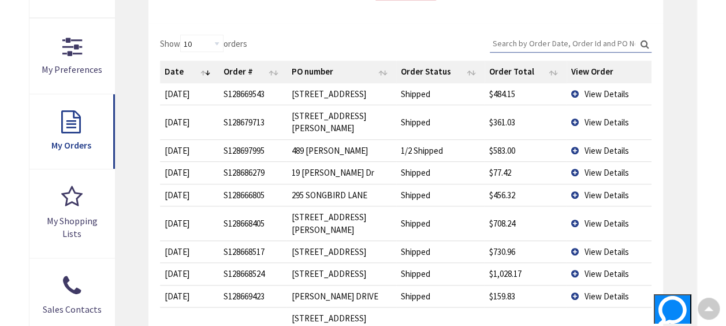
scroll to position [303, 0]
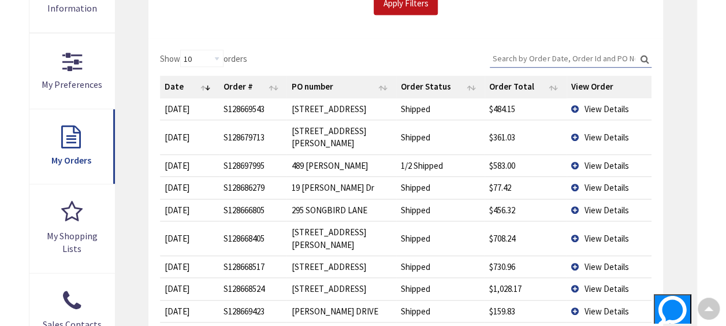
click at [574, 109] on td "View Details" at bounding box center [608, 108] width 85 height 21
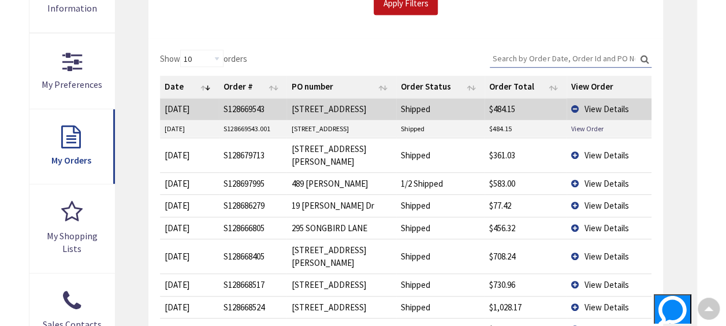
click at [569, 144] on td "View Details" at bounding box center [608, 154] width 85 height 35
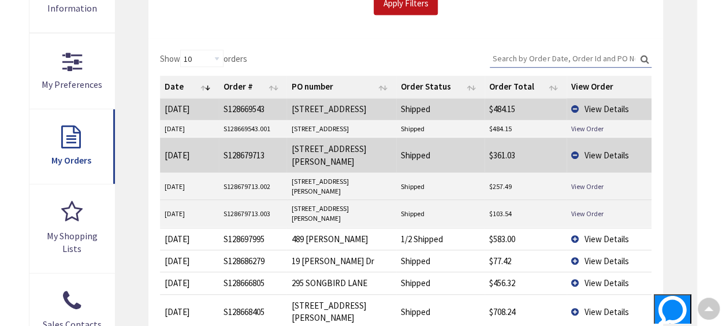
click at [573, 227] on td "View Details" at bounding box center [608, 238] width 85 height 22
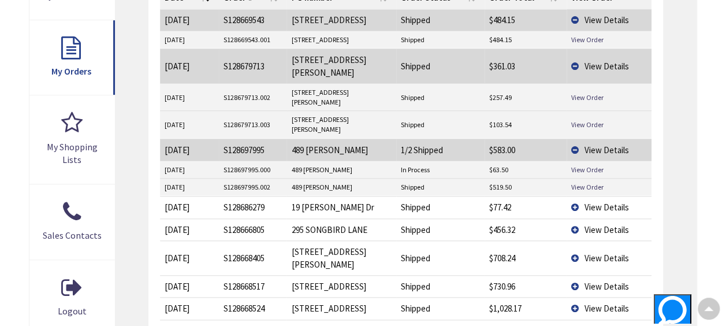
scroll to position [418, 0]
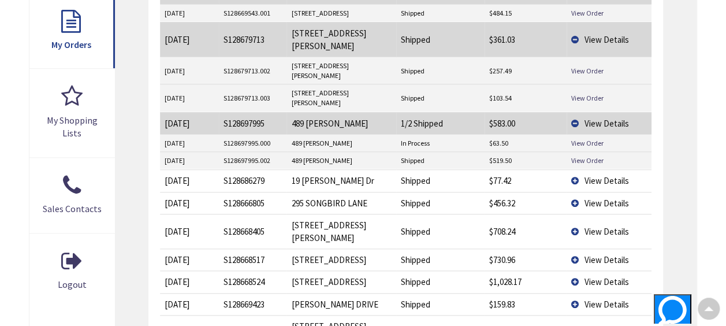
click at [574, 169] on td "View Details" at bounding box center [608, 180] width 85 height 22
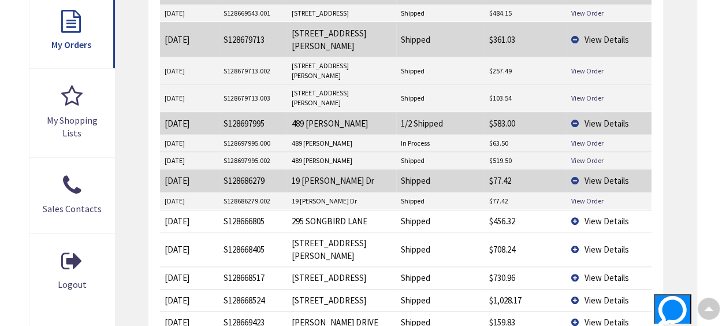
click at [573, 210] on td "View Details" at bounding box center [608, 221] width 85 height 22
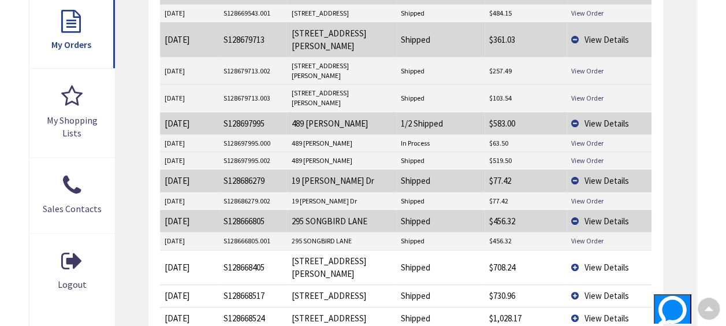
click at [574, 249] on td "View Details" at bounding box center [608, 266] width 85 height 35
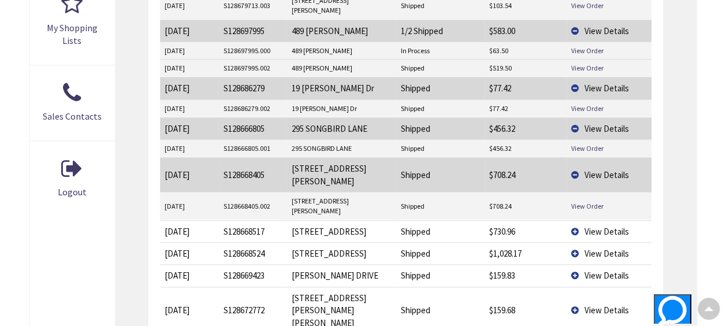
scroll to position [533, 0]
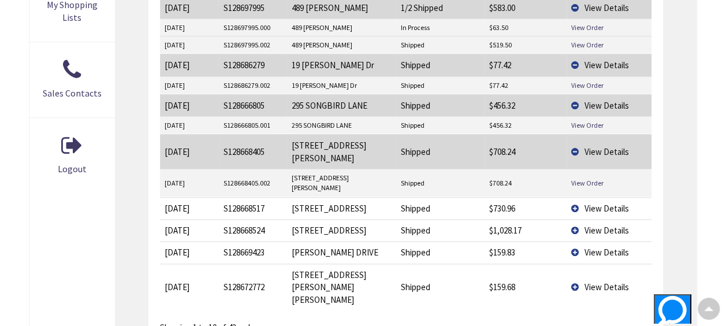
click at [574, 197] on td "View Details" at bounding box center [608, 208] width 85 height 22
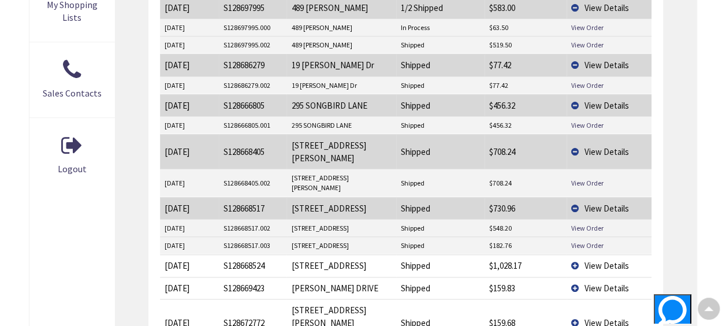
click at [575, 254] on td "View Details" at bounding box center [608, 265] width 85 height 22
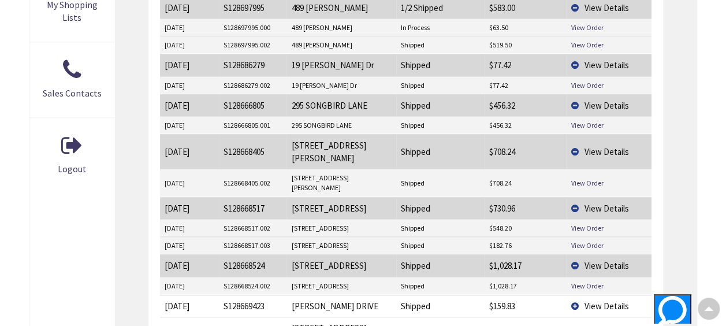
click at [575, 294] on td "View Details" at bounding box center [608, 305] width 85 height 22
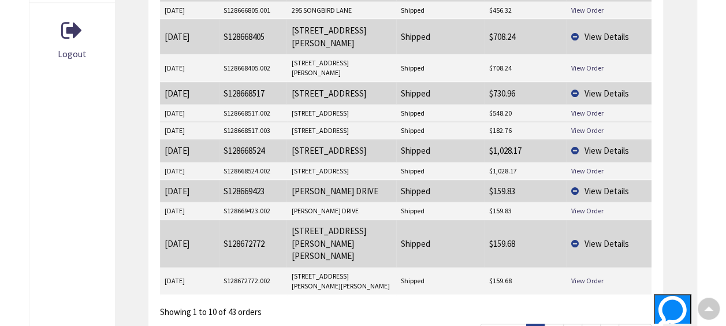
scroll to position [649, 0]
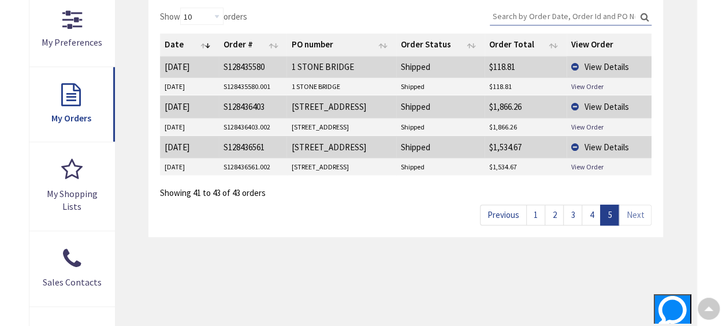
scroll to position [360, 0]
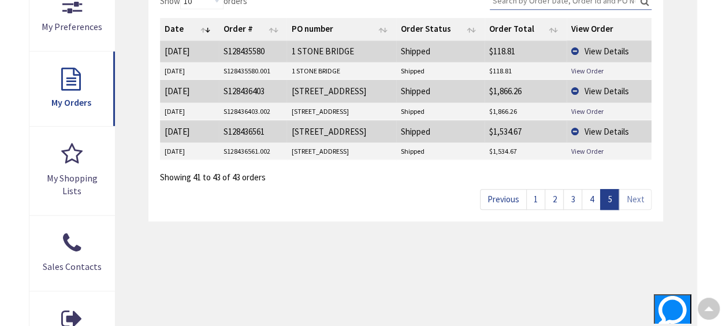
click at [591, 197] on link "4" at bounding box center [590, 199] width 19 height 20
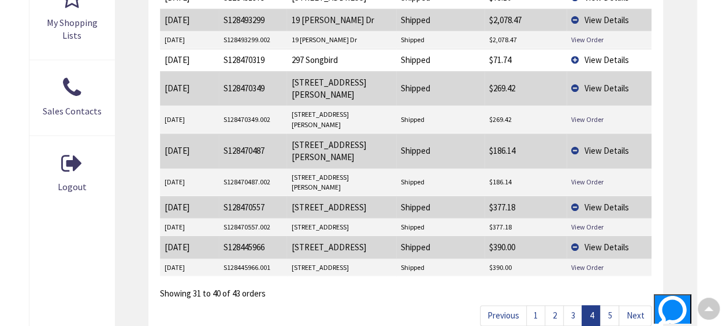
scroll to position [533, 0]
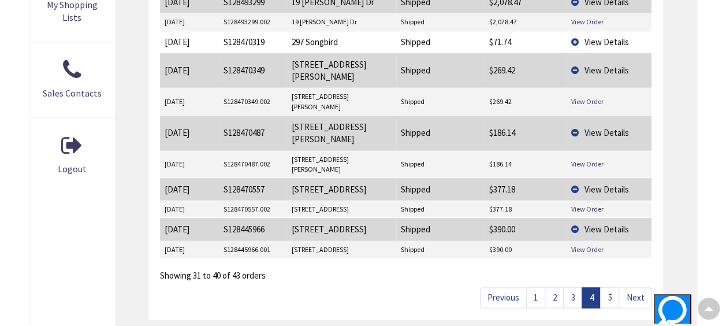
click at [574, 287] on link "3" at bounding box center [572, 297] width 19 height 20
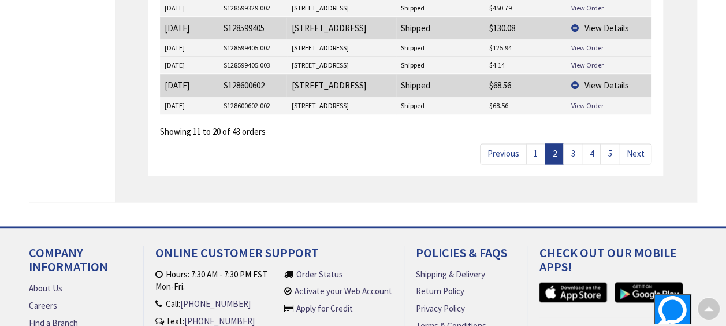
scroll to position [822, 0]
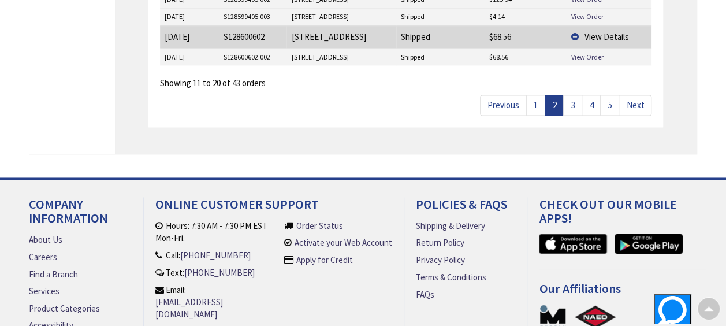
click at [539, 96] on link "1" at bounding box center [535, 105] width 19 height 20
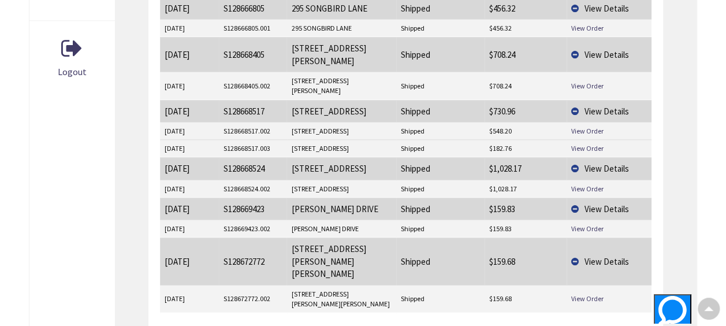
scroll to position [649, 0]
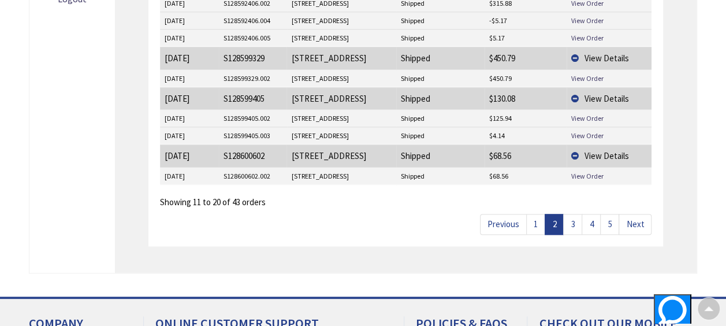
scroll to position [707, 0]
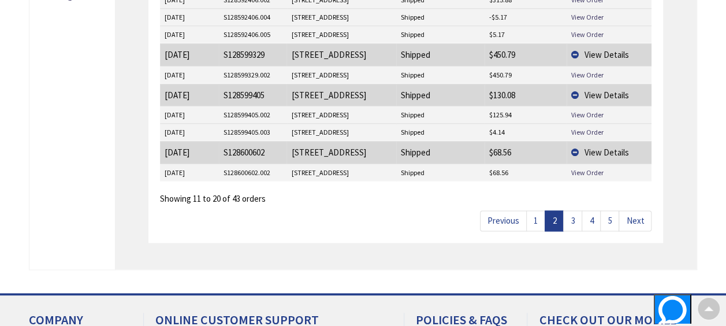
click at [572, 212] on link "3" at bounding box center [572, 220] width 19 height 20
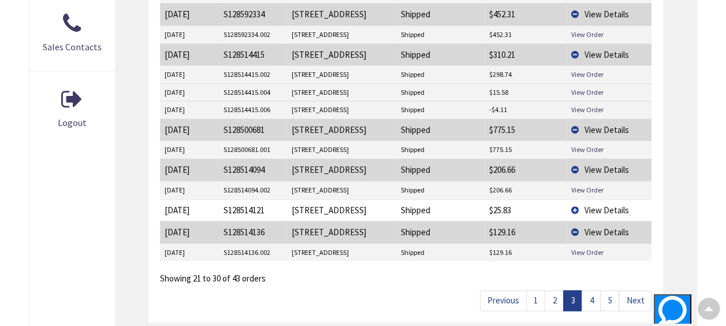
scroll to position [591, 0]
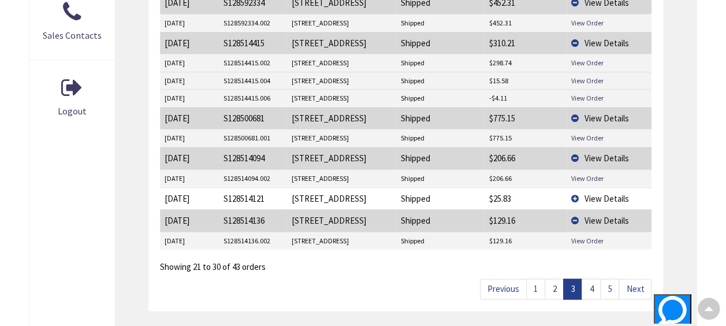
click at [590, 278] on link "4" at bounding box center [590, 288] width 19 height 20
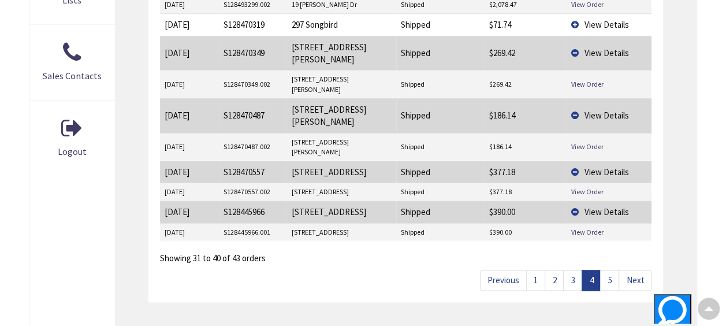
scroll to position [533, 0]
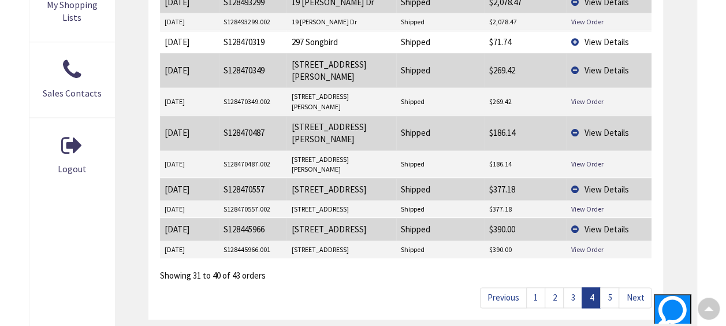
click at [609, 287] on link "5" at bounding box center [609, 297] width 19 height 20
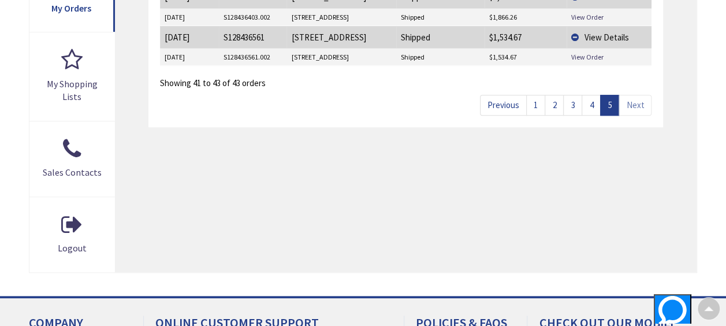
scroll to position [476, 0]
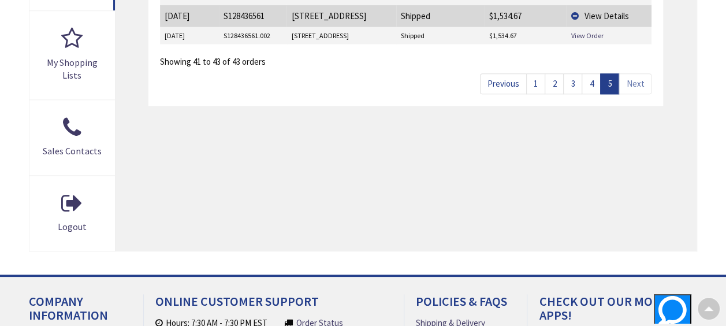
click at [592, 80] on link "4" at bounding box center [590, 83] width 19 height 20
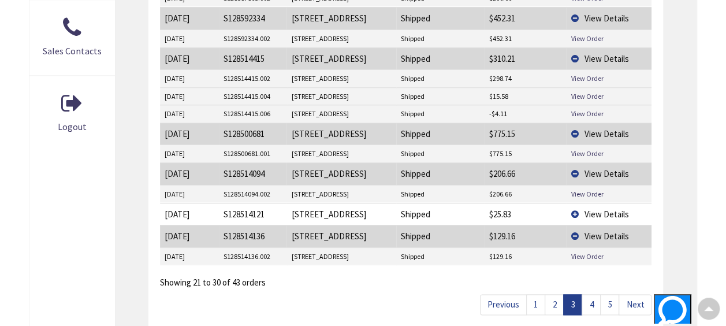
scroll to position [591, 0]
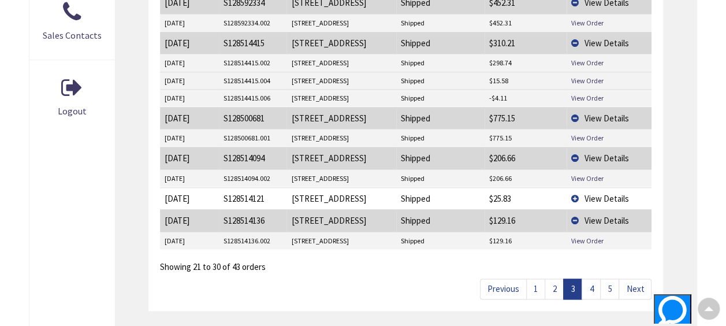
click at [558, 278] on link "2" at bounding box center [553, 288] width 19 height 20
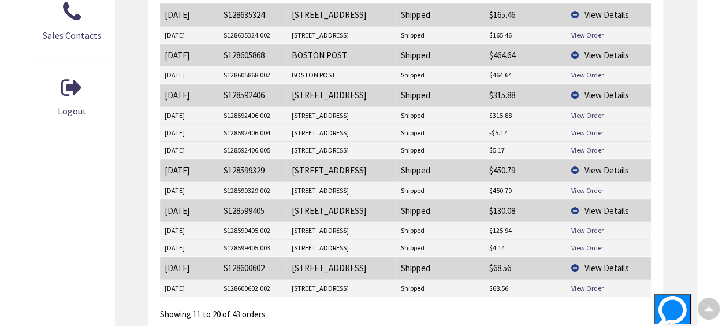
click at [438, 200] on td "Shipped" at bounding box center [440, 210] width 88 height 22
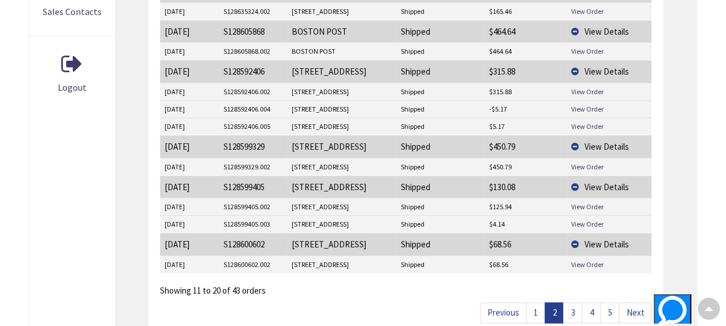
scroll to position [649, 0]
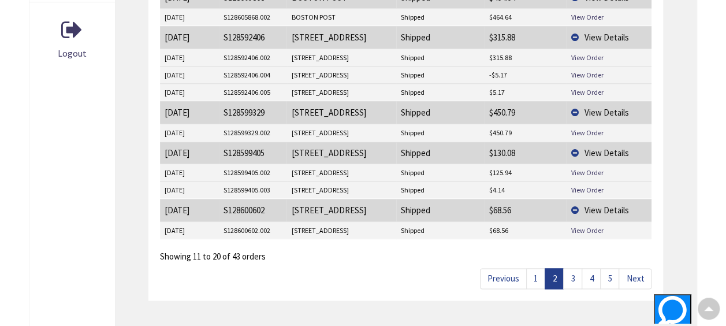
click at [574, 268] on link "3" at bounding box center [572, 278] width 19 height 20
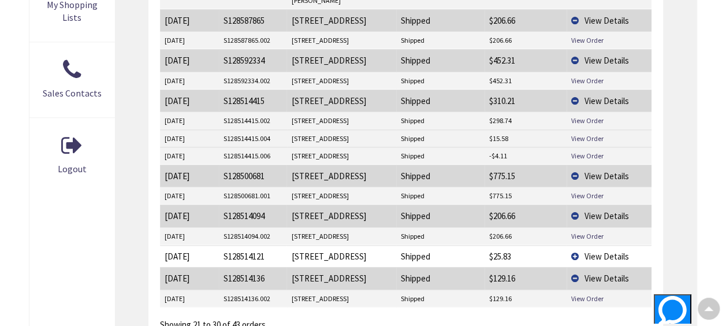
scroll to position [476, 0]
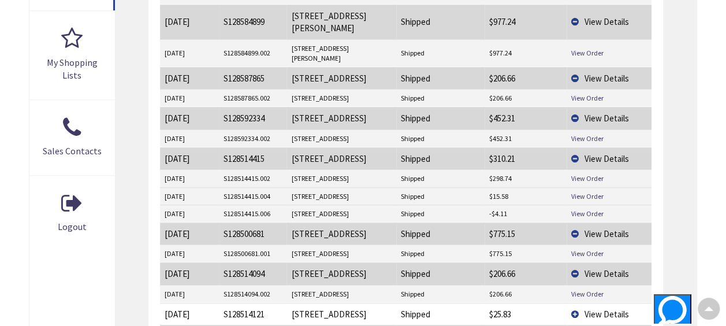
click at [459, 204] on td "Shipped" at bounding box center [440, 212] width 88 height 17
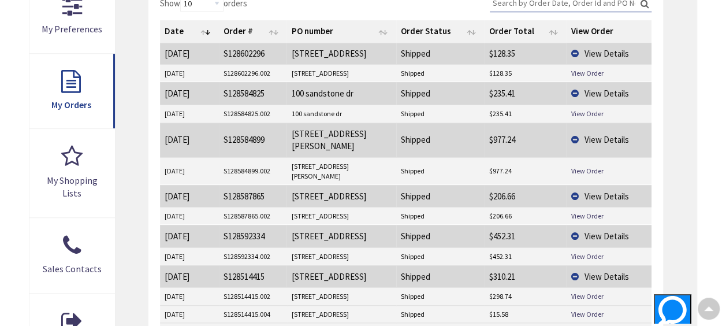
scroll to position [591, 0]
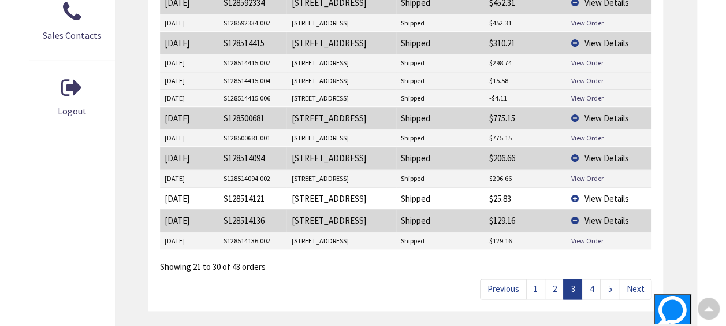
click at [589, 278] on link "4" at bounding box center [590, 288] width 19 height 20
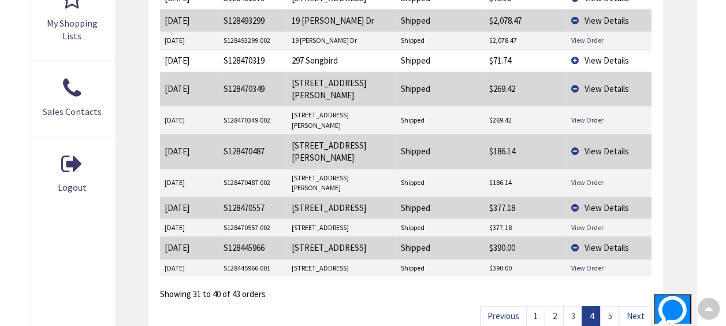
scroll to position [533, 0]
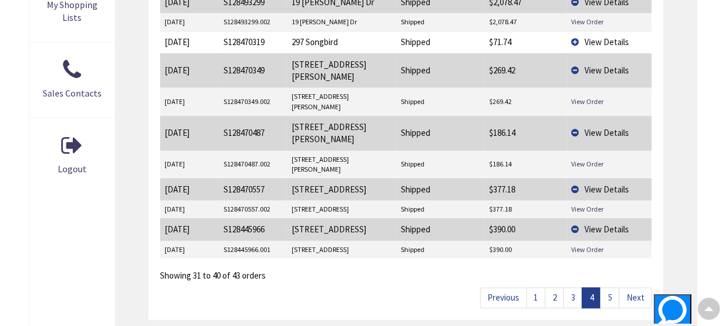
click at [609, 287] on link "5" at bounding box center [609, 297] width 19 height 20
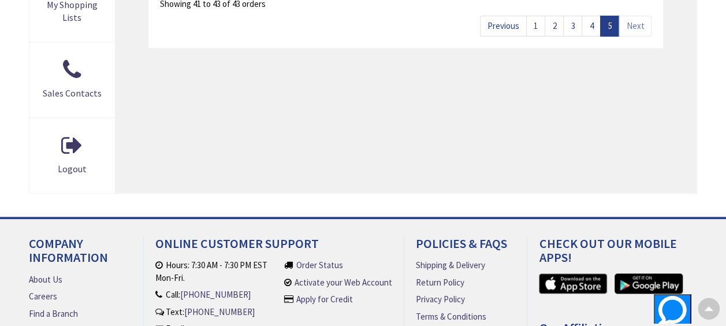
scroll to position [360, 0]
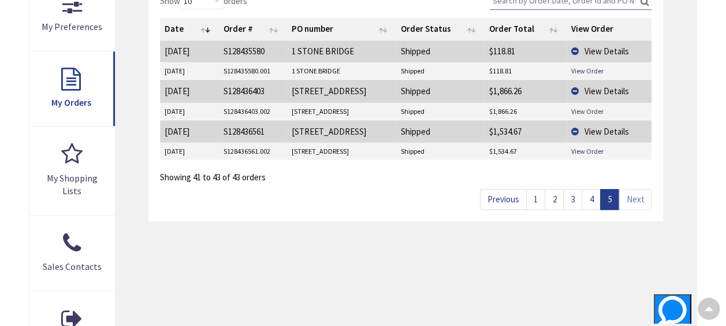
click at [557, 197] on link "2" at bounding box center [553, 199] width 19 height 20
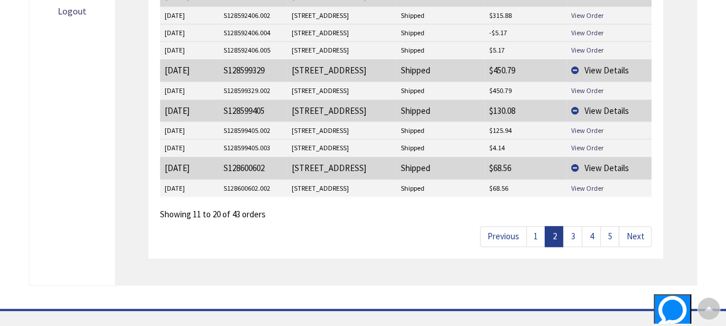
scroll to position [707, 0]
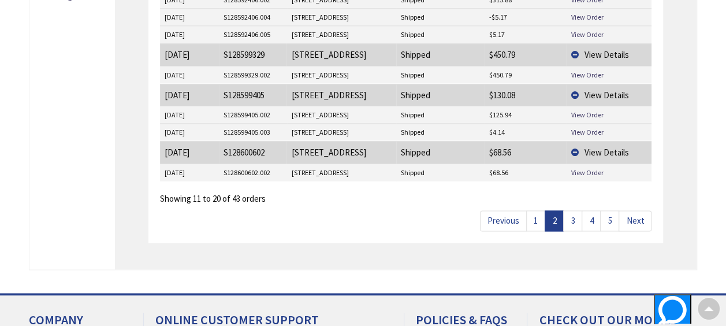
click at [350, 145] on td "[STREET_ADDRESS]" at bounding box center [340, 152] width 109 height 22
drag, startPoint x: 350, startPoint y: 145, endPoint x: 323, endPoint y: 144, distance: 26.6
copy td "[STREET_ADDRESS]"
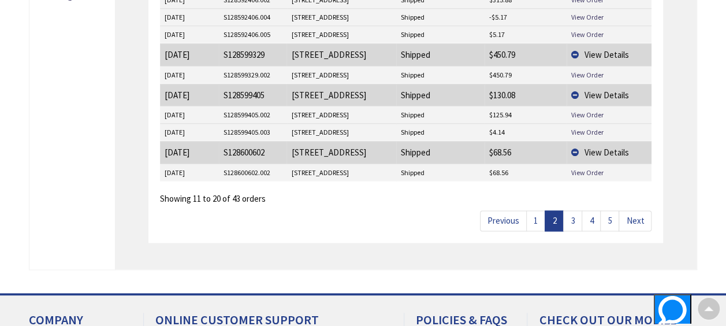
click at [429, 124] on td "Shipped" at bounding box center [440, 132] width 88 height 17
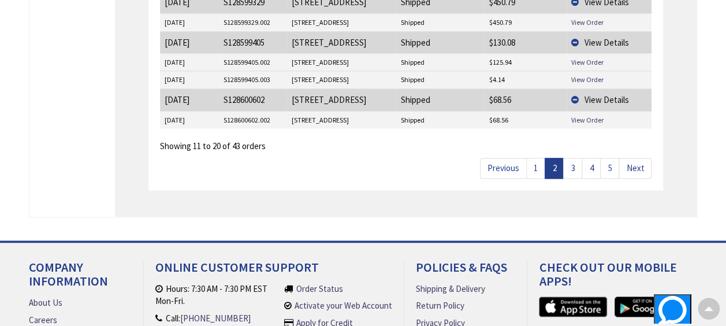
scroll to position [764, 0]
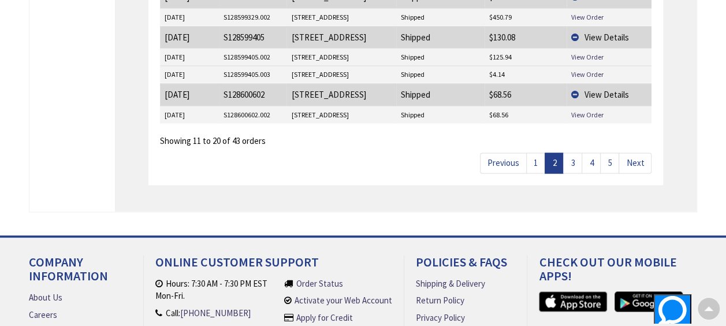
click at [572, 155] on link "3" at bounding box center [572, 162] width 19 height 20
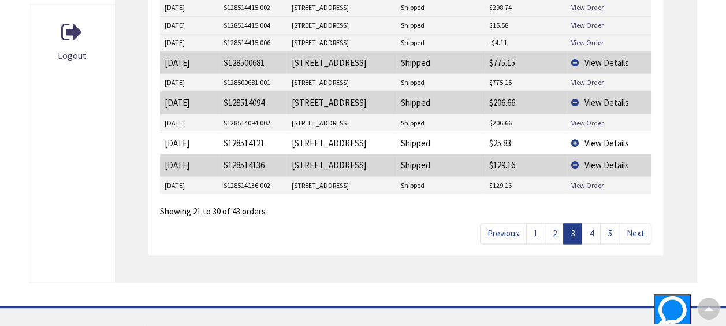
scroll to position [649, 0]
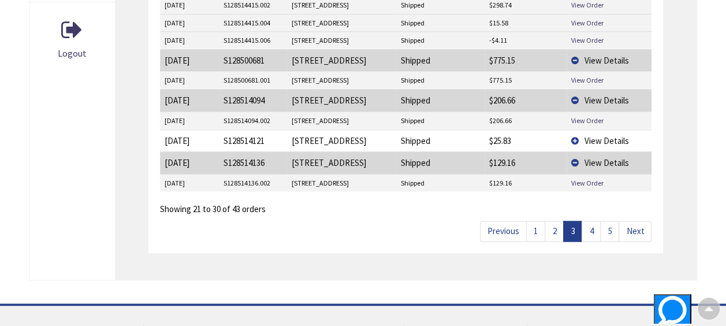
click at [590, 221] on link "4" at bounding box center [590, 231] width 19 height 20
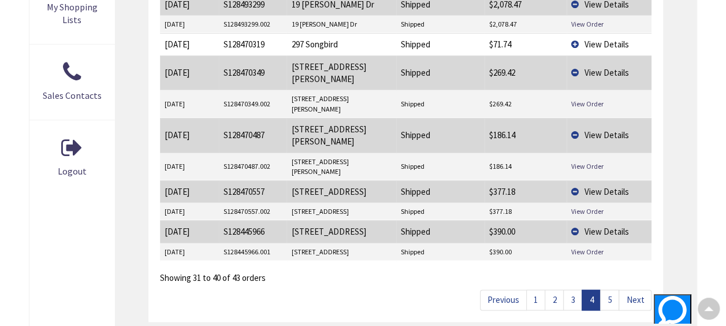
scroll to position [533, 0]
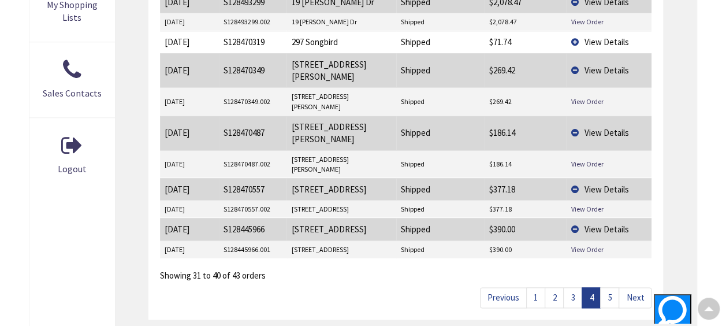
click at [607, 287] on link "5" at bounding box center [609, 297] width 19 height 20
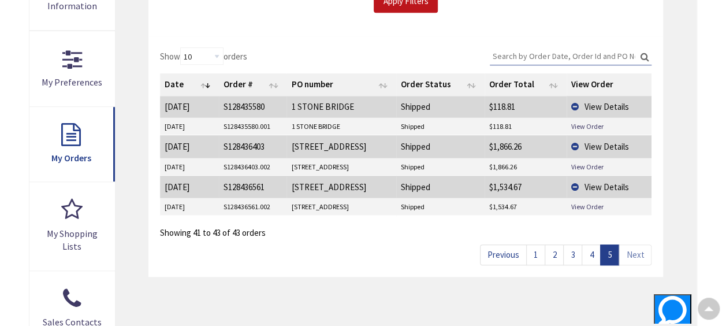
scroll to position [303, 0]
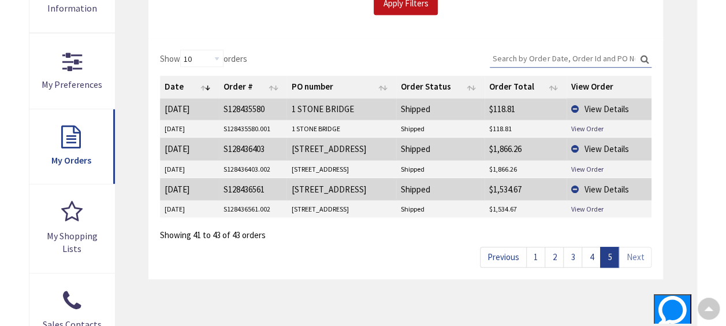
click at [595, 254] on link "4" at bounding box center [590, 257] width 19 height 20
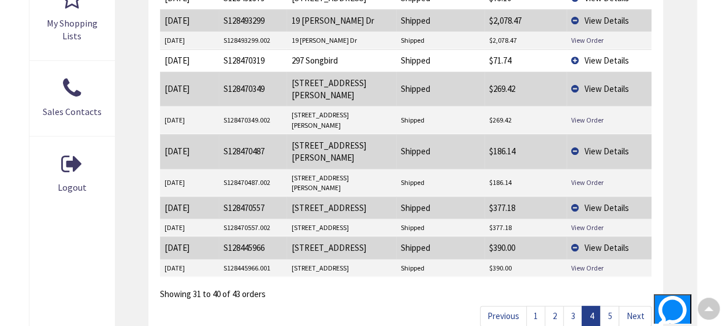
scroll to position [533, 0]
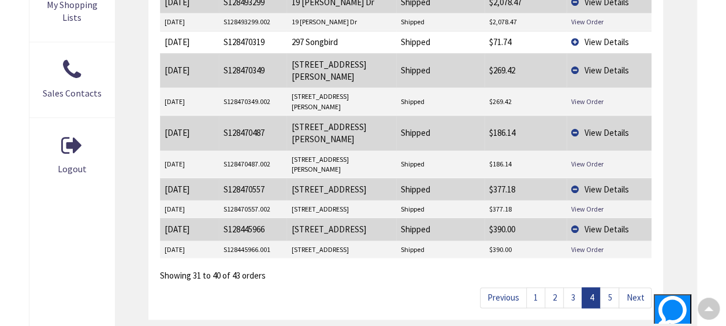
click at [574, 287] on link "3" at bounding box center [572, 297] width 19 height 20
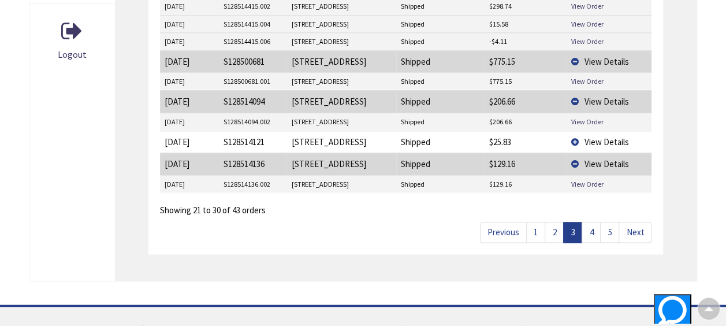
scroll to position [649, 0]
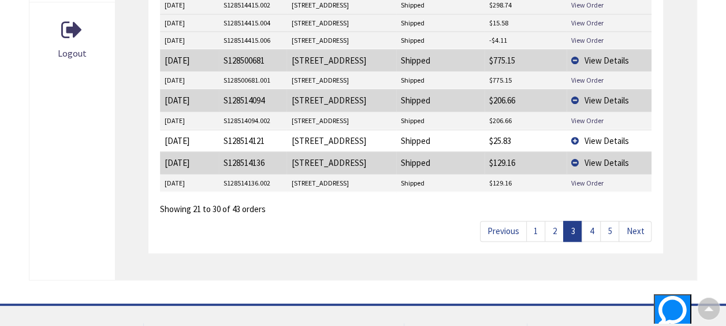
click at [555, 221] on link "2" at bounding box center [553, 231] width 19 height 20
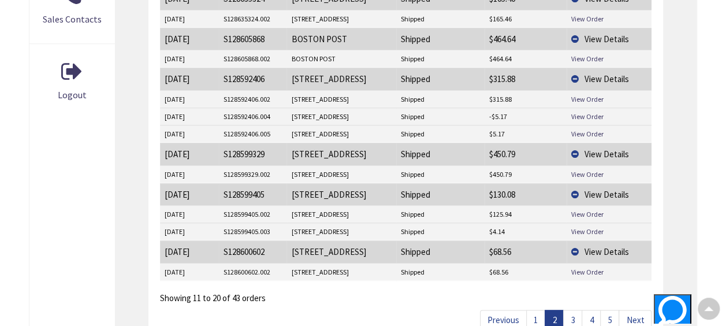
scroll to position [591, 0]
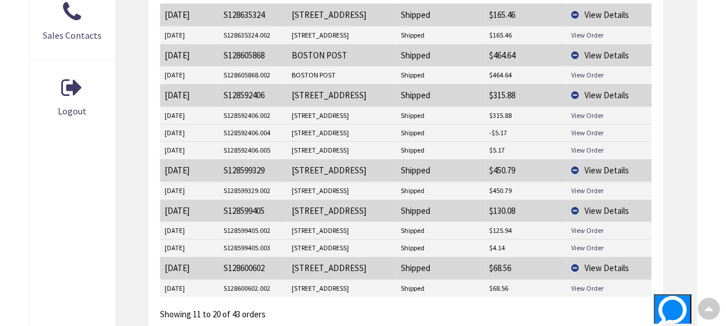
click at [357, 202] on td "[STREET_ADDRESS]" at bounding box center [340, 210] width 109 height 22
drag, startPoint x: 357, startPoint y: 202, endPoint x: 338, endPoint y: 201, distance: 18.5
copy td "[STREET_ADDRESS]"
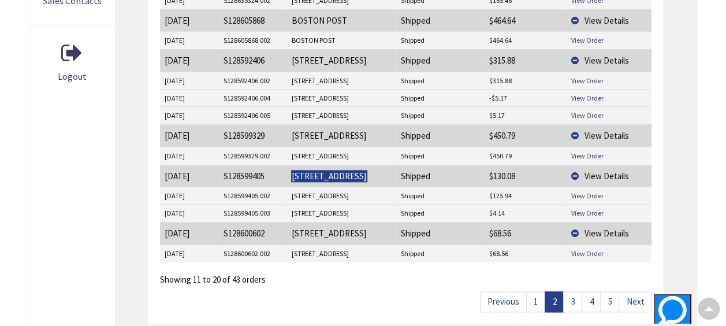
scroll to position [649, 0]
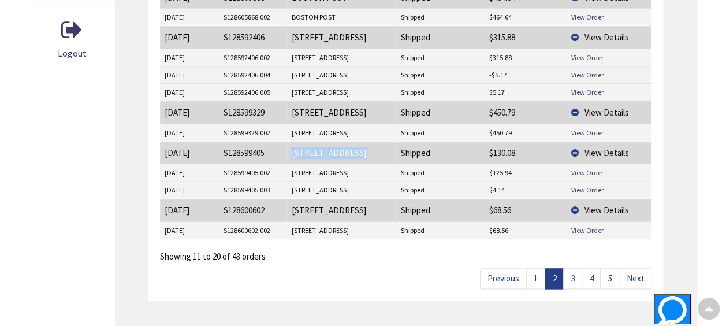
click at [574, 268] on link "3" at bounding box center [572, 278] width 19 height 20
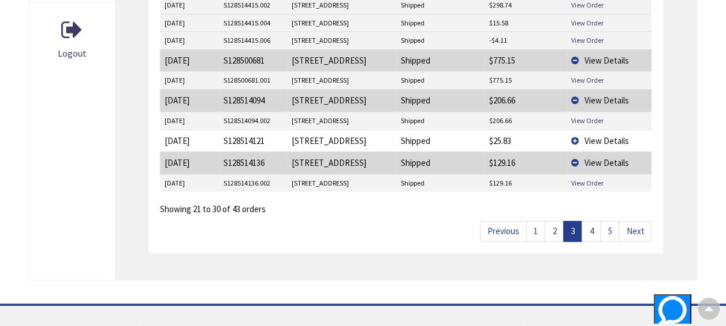
click at [588, 221] on link "4" at bounding box center [590, 231] width 19 height 20
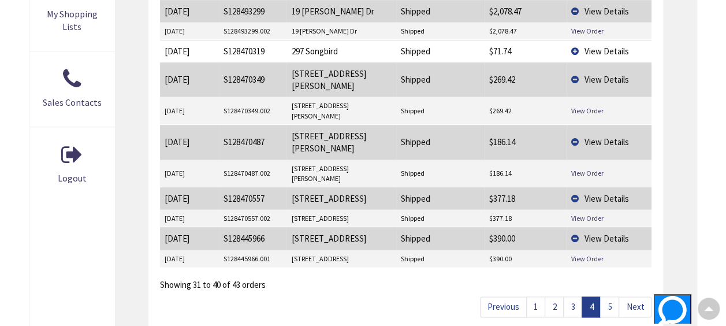
scroll to position [533, 0]
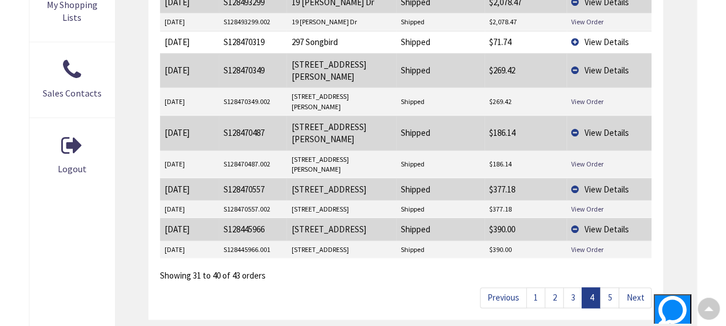
click at [607, 287] on link "5" at bounding box center [609, 297] width 19 height 20
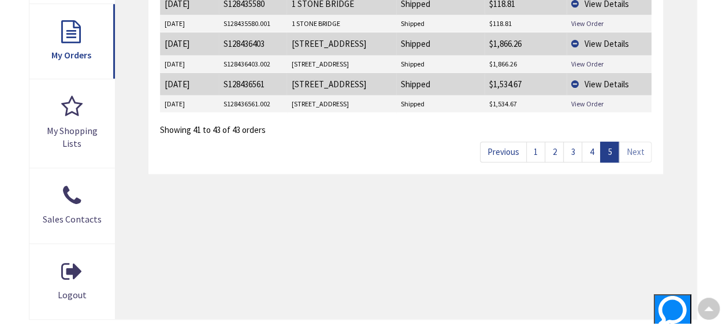
scroll to position [418, 0]
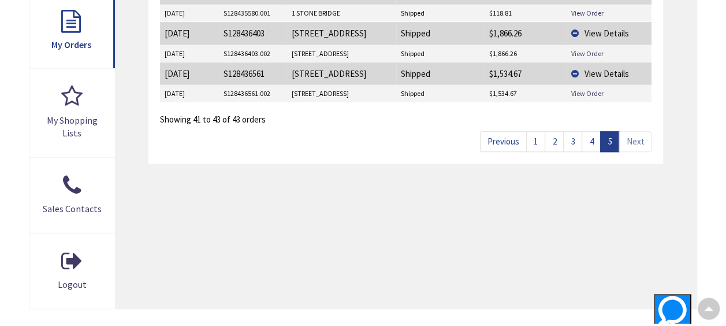
click at [540, 139] on link "1" at bounding box center [535, 141] width 19 height 20
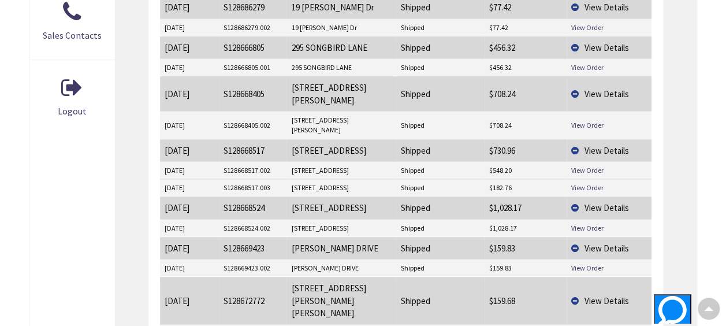
scroll to position [649, 0]
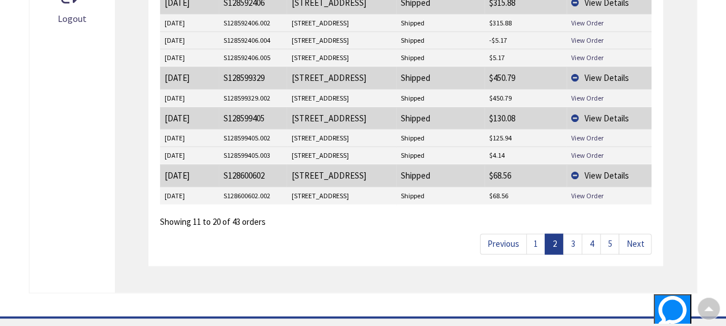
scroll to position [707, 0]
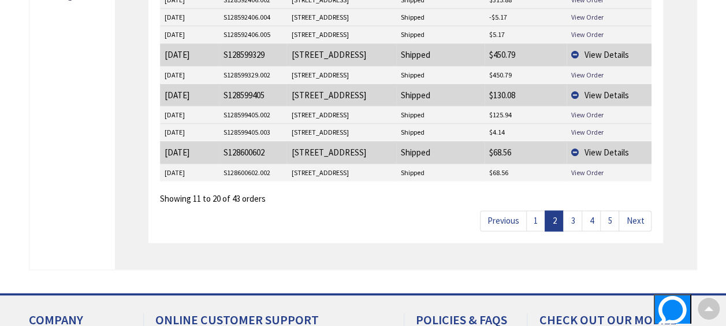
click at [576, 213] on link "3" at bounding box center [572, 220] width 19 height 20
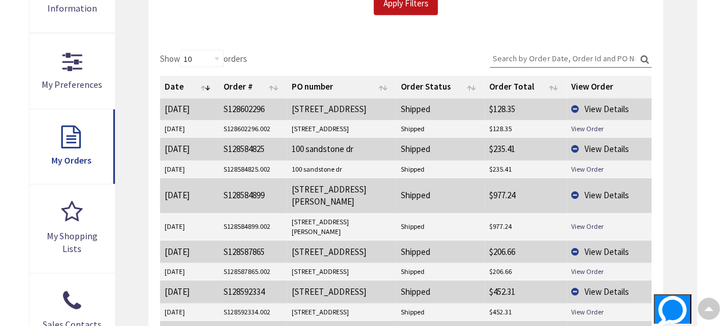
scroll to position [823, 0]
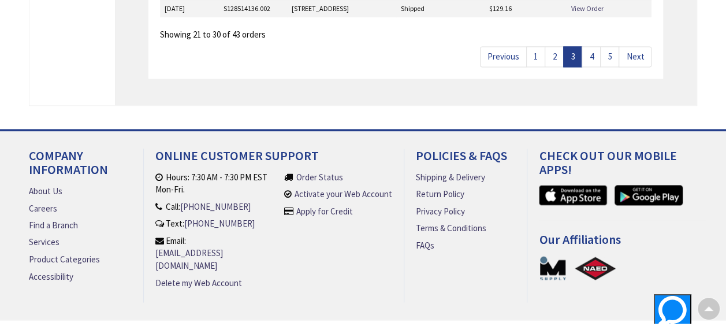
click at [588, 46] on link "4" at bounding box center [590, 56] width 19 height 20
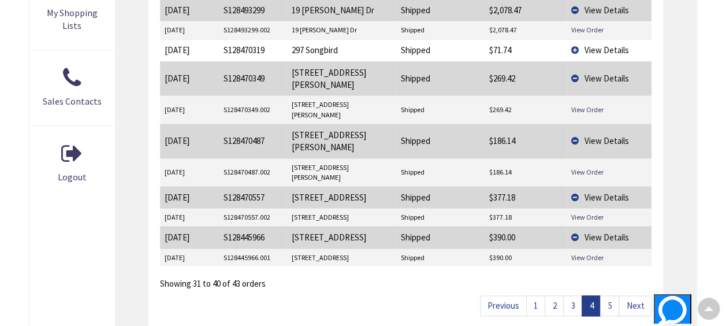
scroll to position [592, 0]
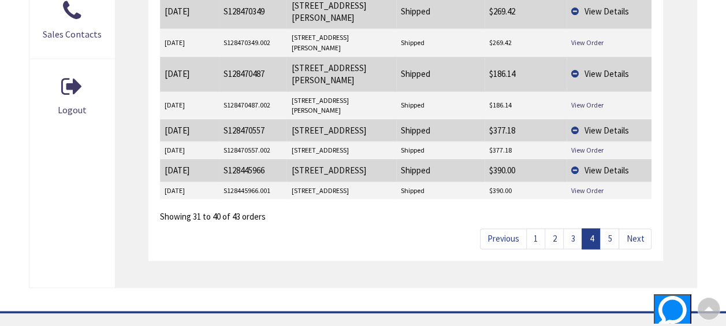
click at [554, 228] on link "2" at bounding box center [553, 238] width 19 height 20
